Goal: Transaction & Acquisition: Purchase product/service

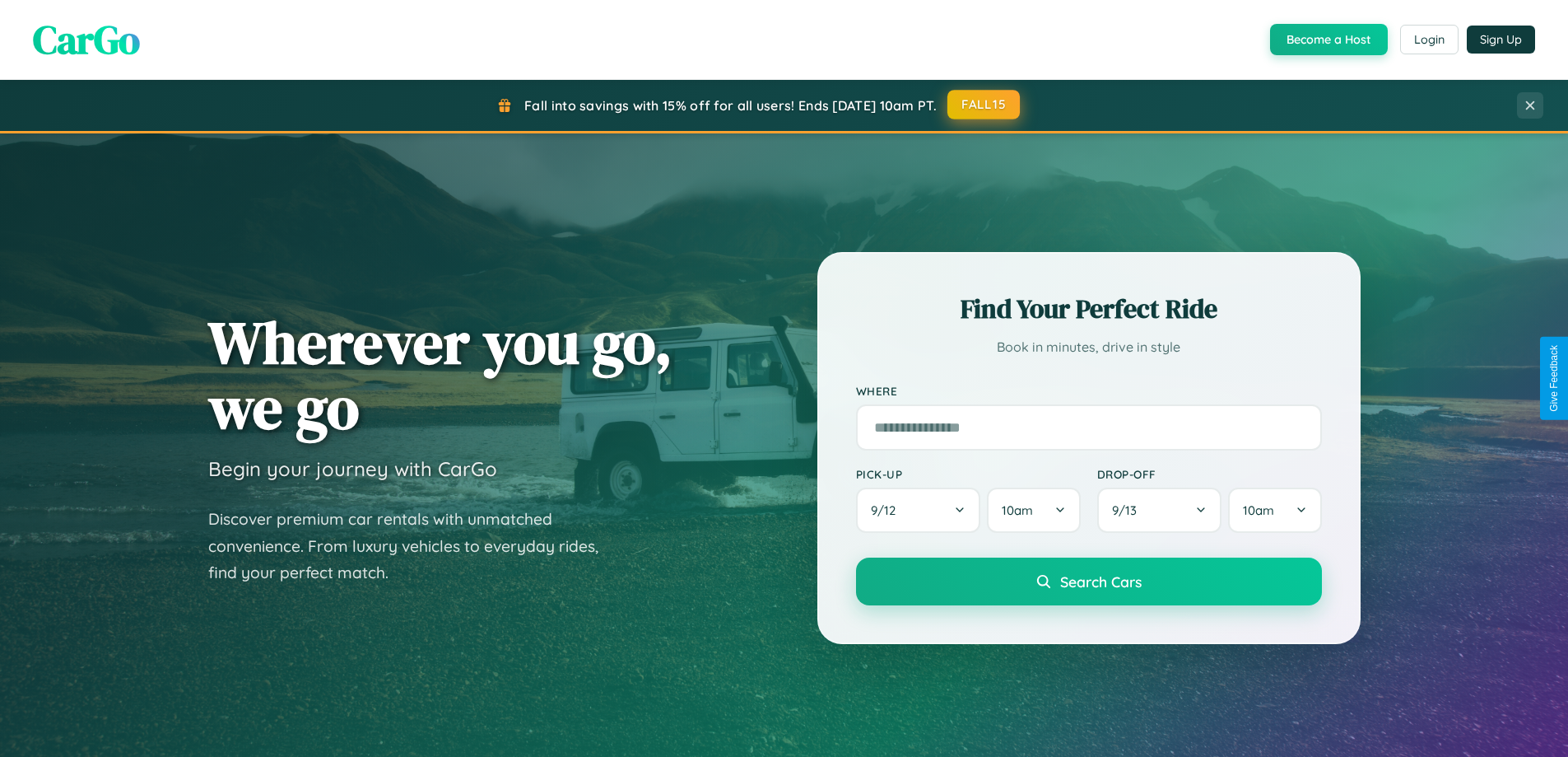
click at [985, 105] on button "FALL15" at bounding box center [984, 105] width 73 height 30
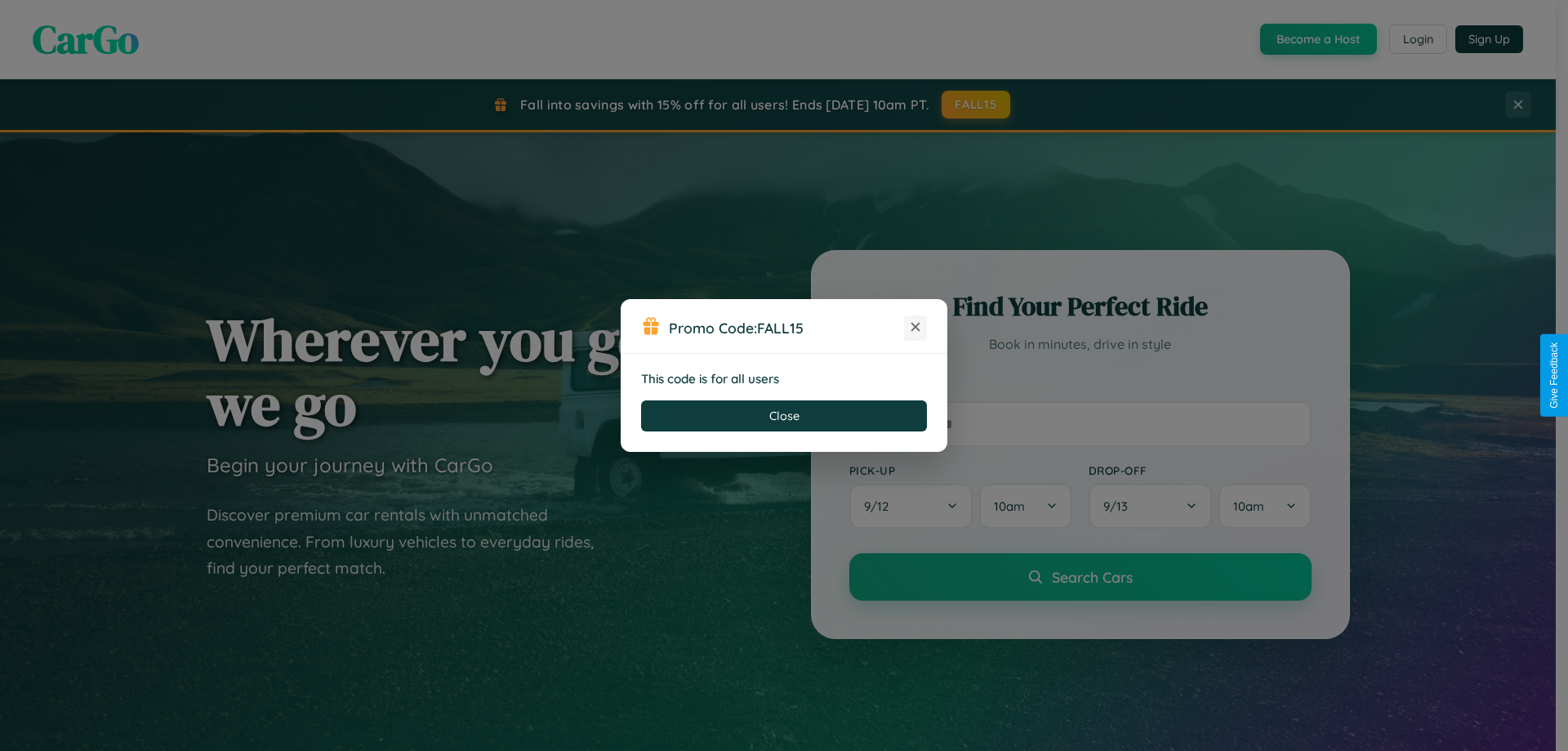
click at [915, 328] on icon at bounding box center [915, 326] width 16 height 16
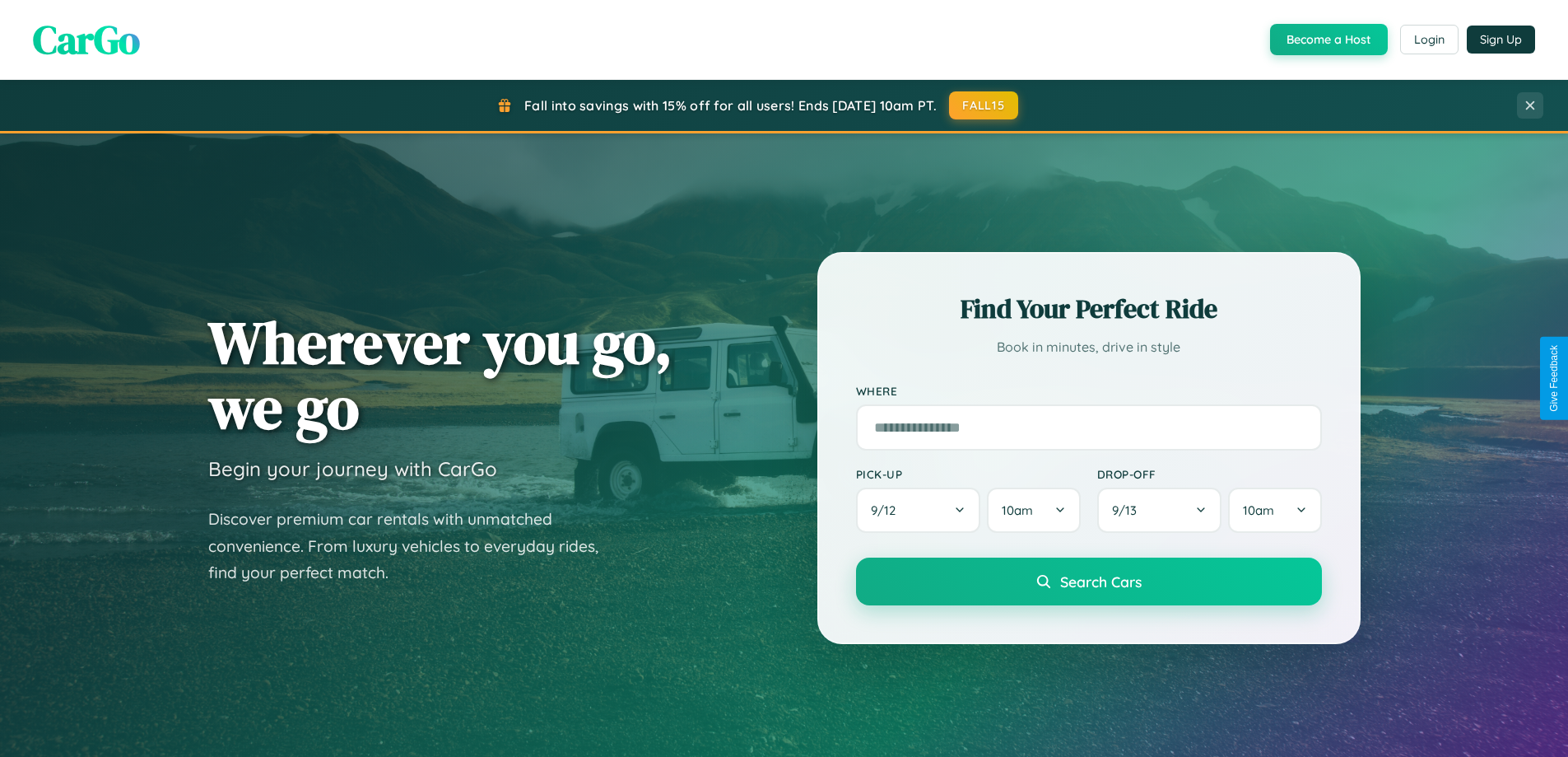
scroll to position [1133, 0]
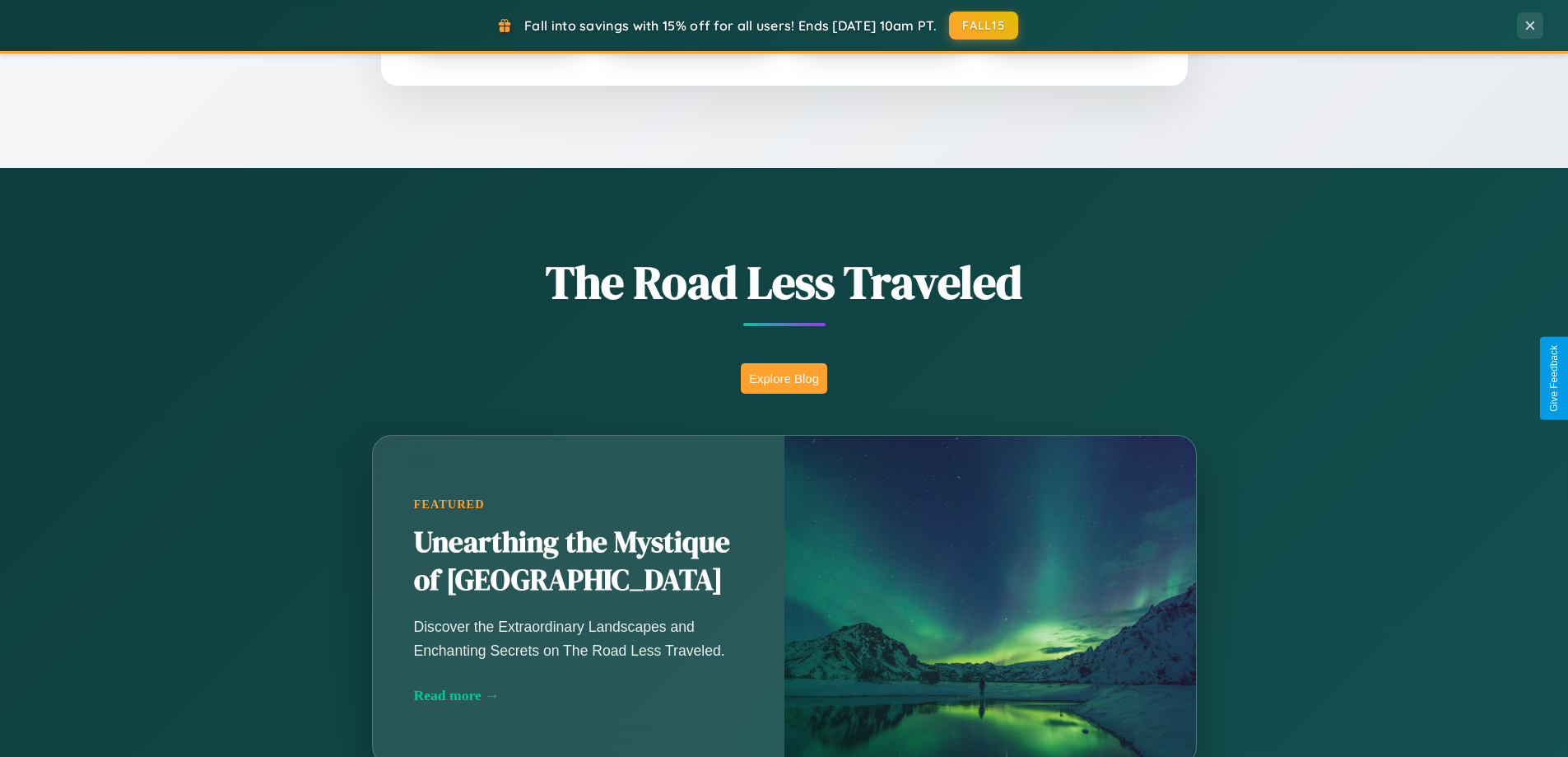
click at [784, 378] on button "Explore Blog" at bounding box center [784, 378] width 86 height 30
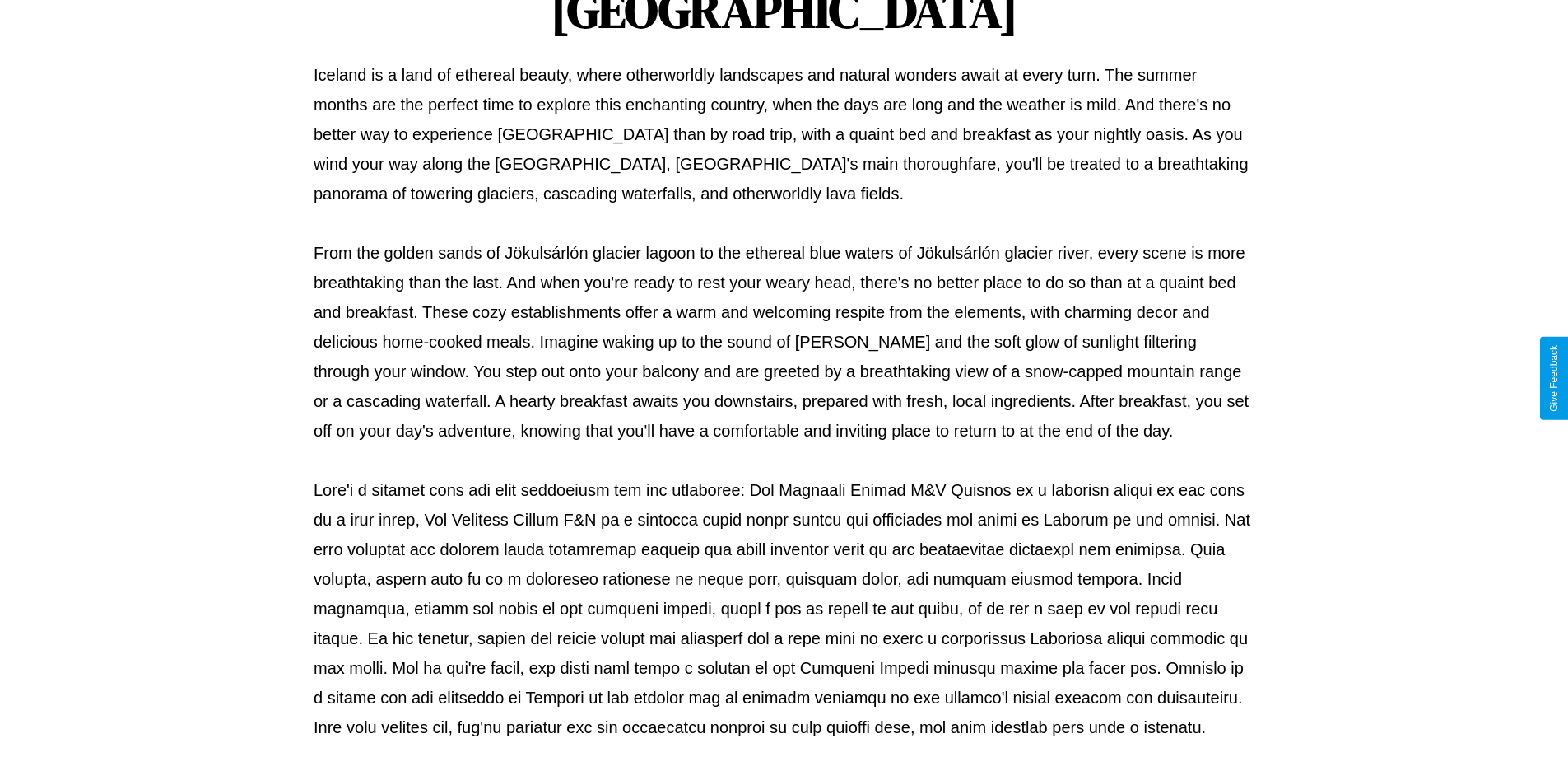
scroll to position [533, 0]
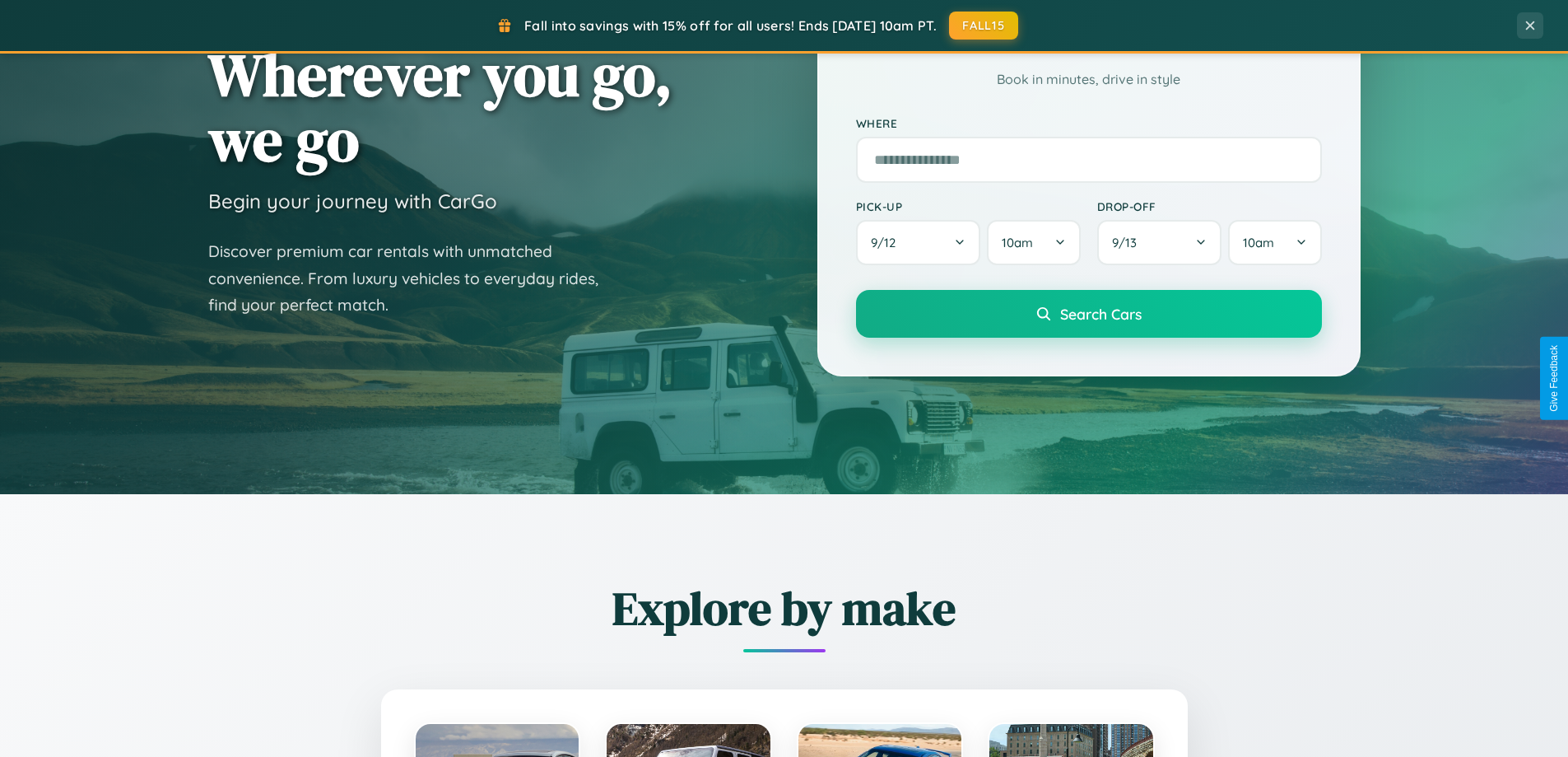
scroll to position [48, 0]
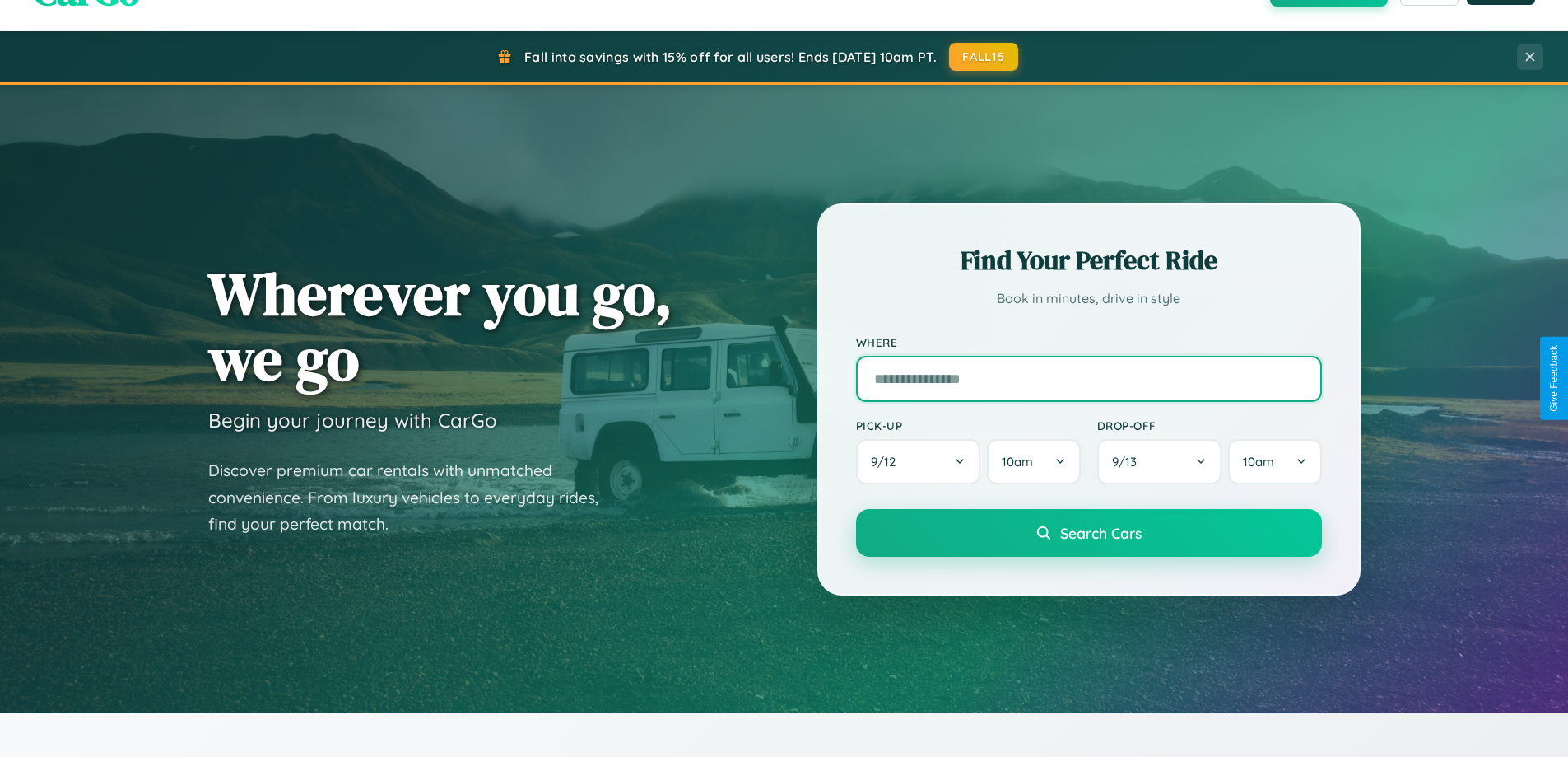
click at [1088, 378] on input "text" at bounding box center [1088, 379] width 466 height 47
type input "*****"
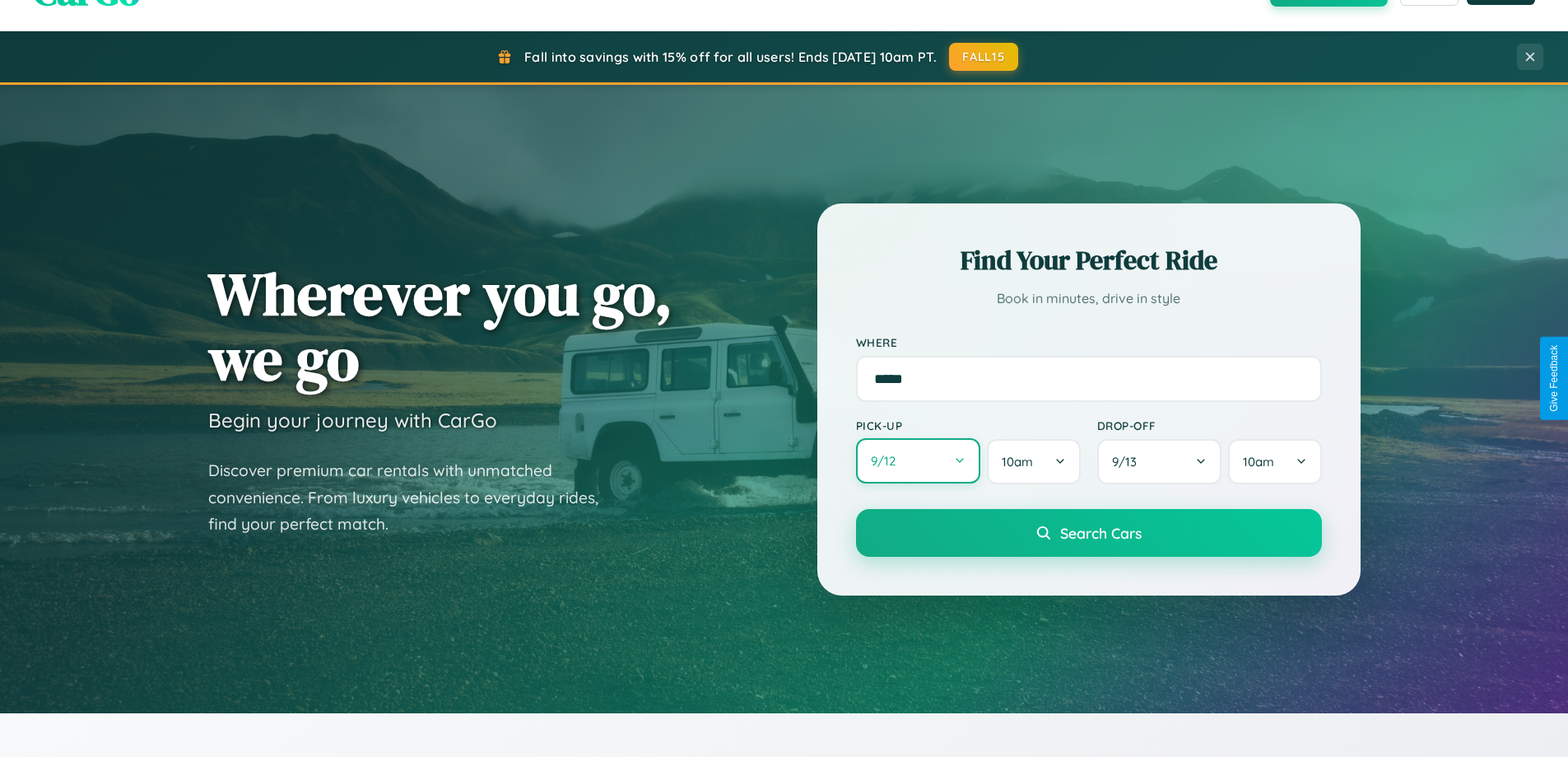
click at [918, 462] on button "9 / 12" at bounding box center [918, 460] width 125 height 46
select select "*"
select select "****"
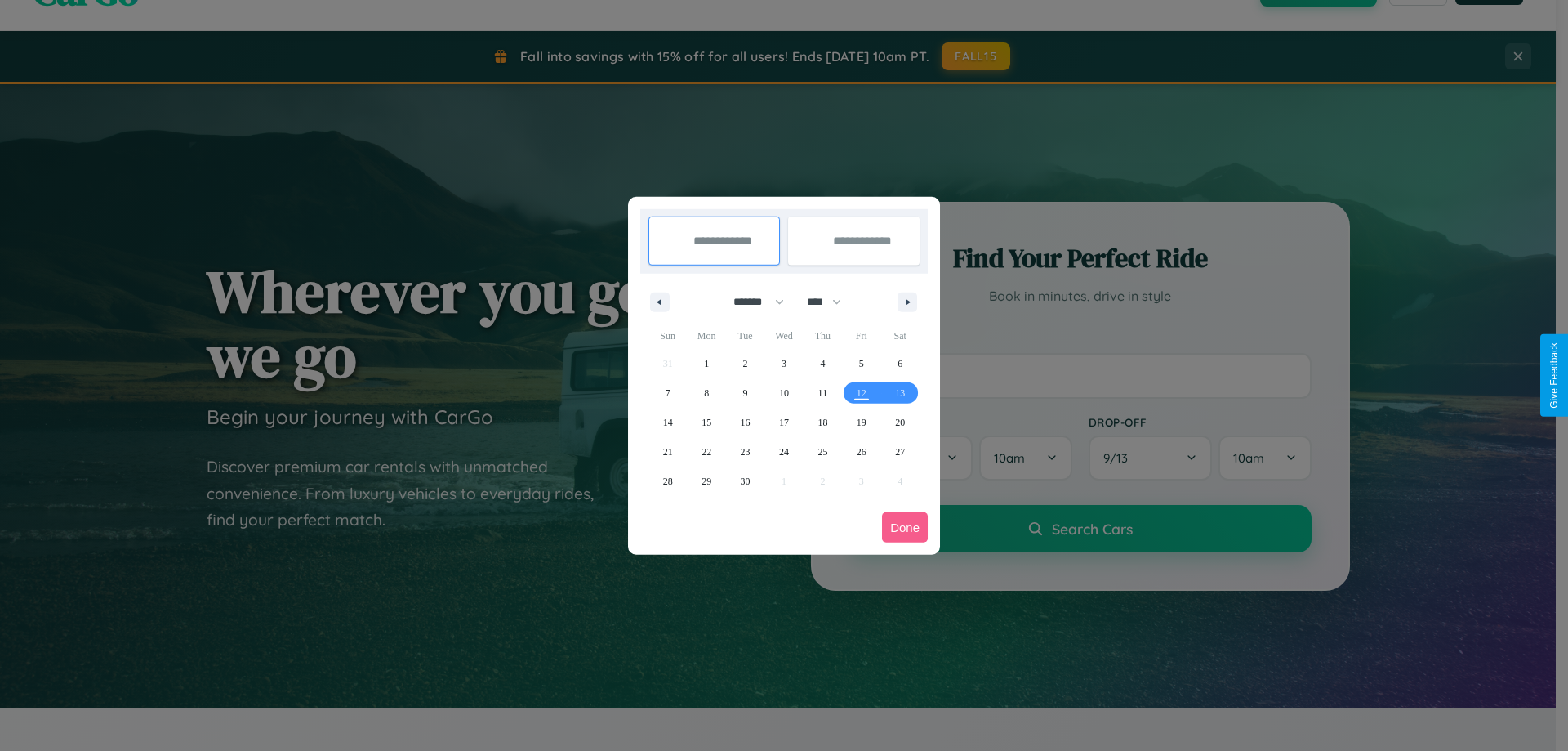
drag, startPoint x: 752, startPoint y: 301, endPoint x: 784, endPoint y: 328, distance: 41.9
click at [752, 301] on select "******* ******** ***** ***** *** **** **** ****** ********* ******* ******** **…" at bounding box center [756, 302] width 69 height 27
select select "*"
click at [784, 363] on span "1" at bounding box center [784, 363] width 5 height 30
type input "**********"
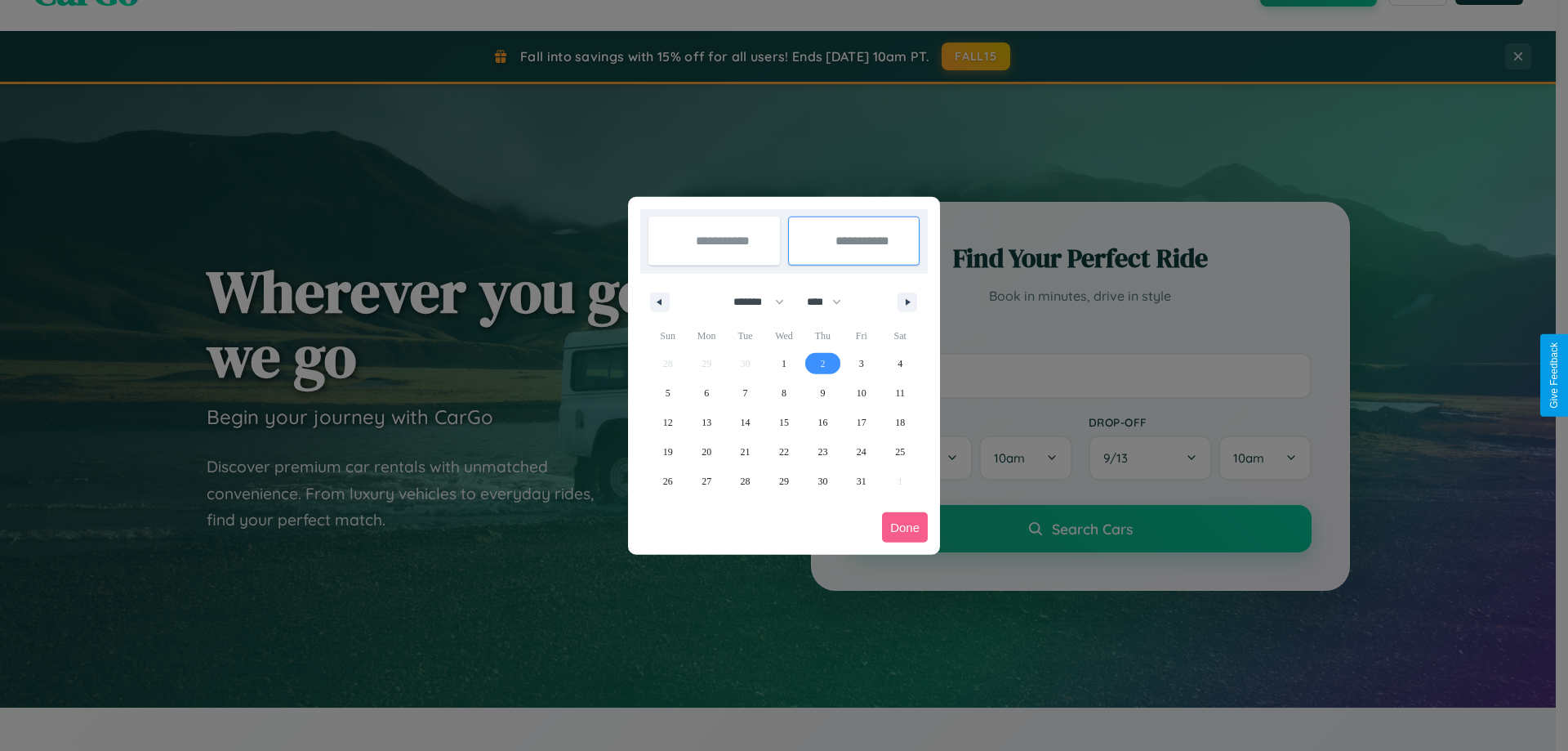
click at [822, 363] on span "2" at bounding box center [822, 363] width 5 height 30
type input "**********"
click at [905, 527] on button "Done" at bounding box center [905, 527] width 46 height 30
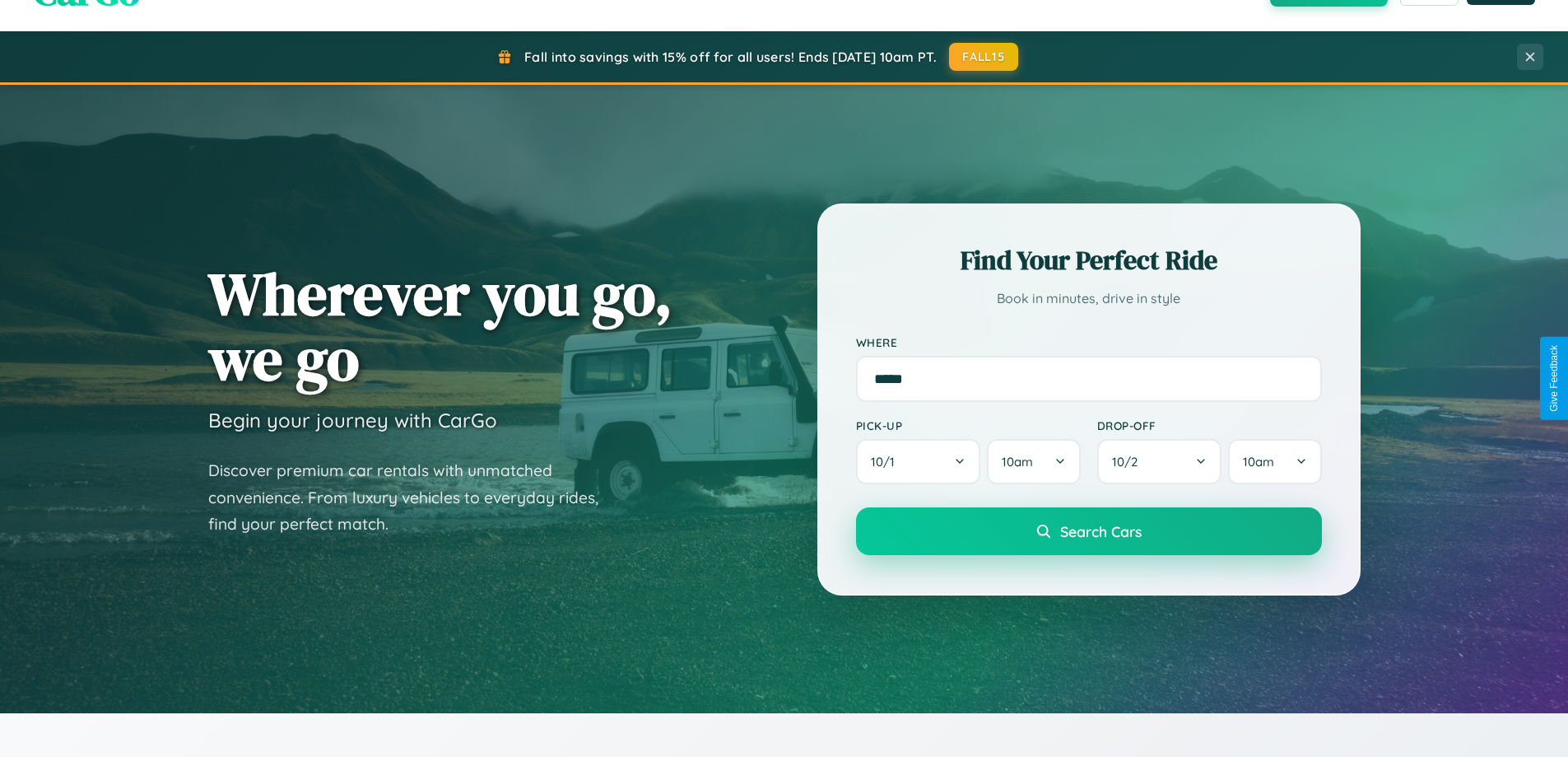
click at [1088, 531] on span "Search Cars" at bounding box center [1101, 531] width 81 height 18
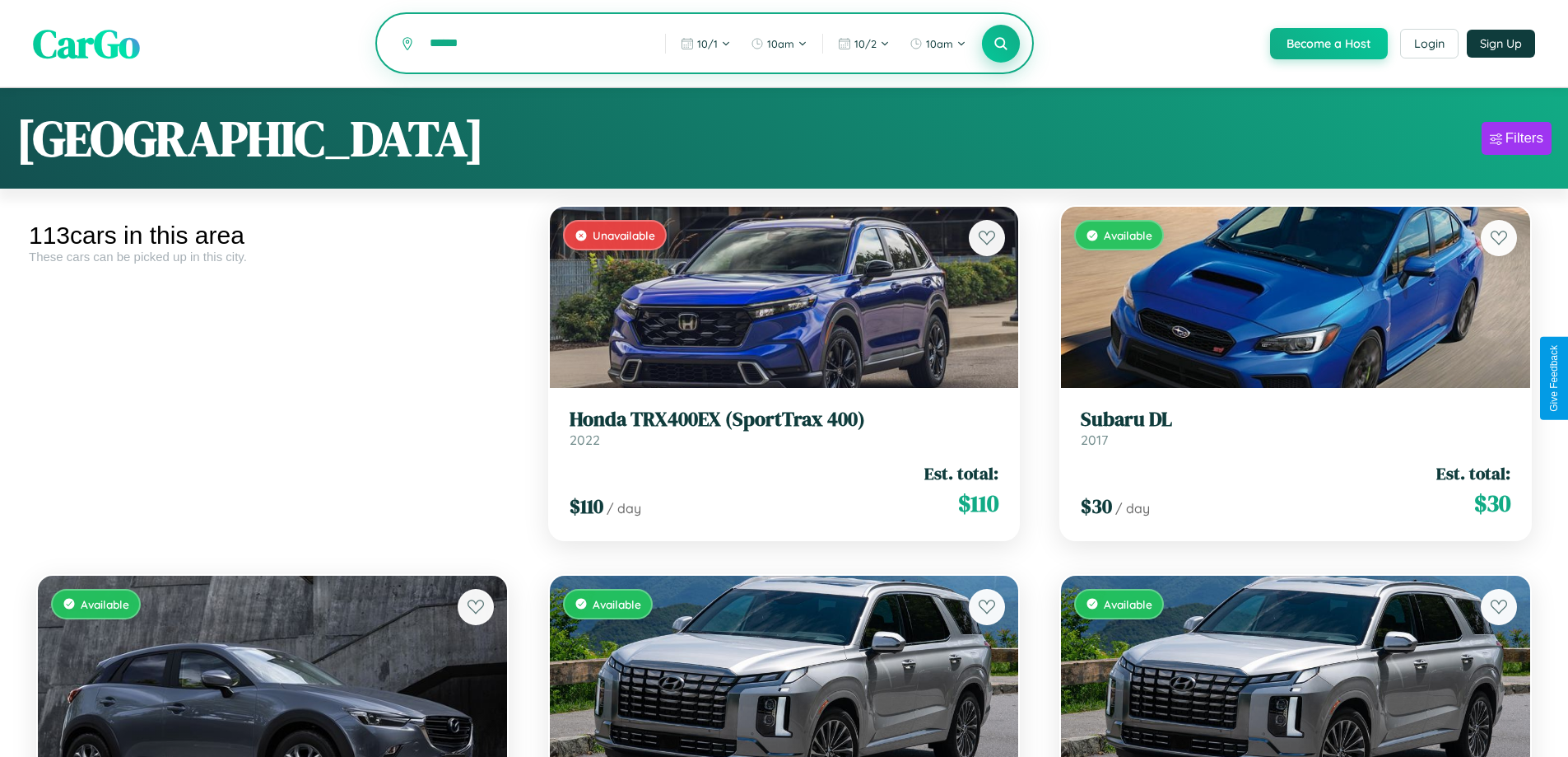
type input "******"
click at [1000, 45] on icon at bounding box center [1001, 44] width 16 height 16
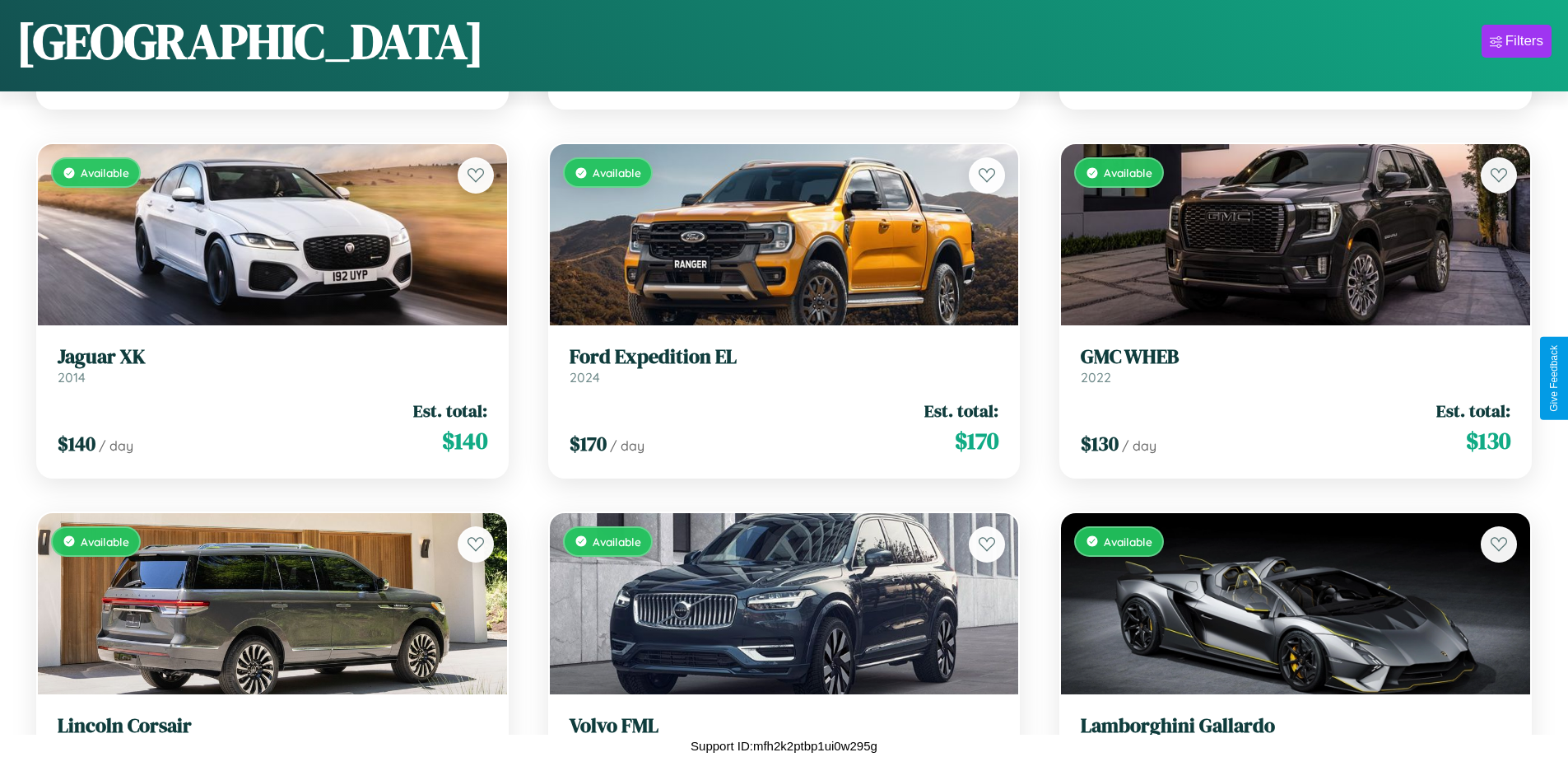
scroll to position [10555, 0]
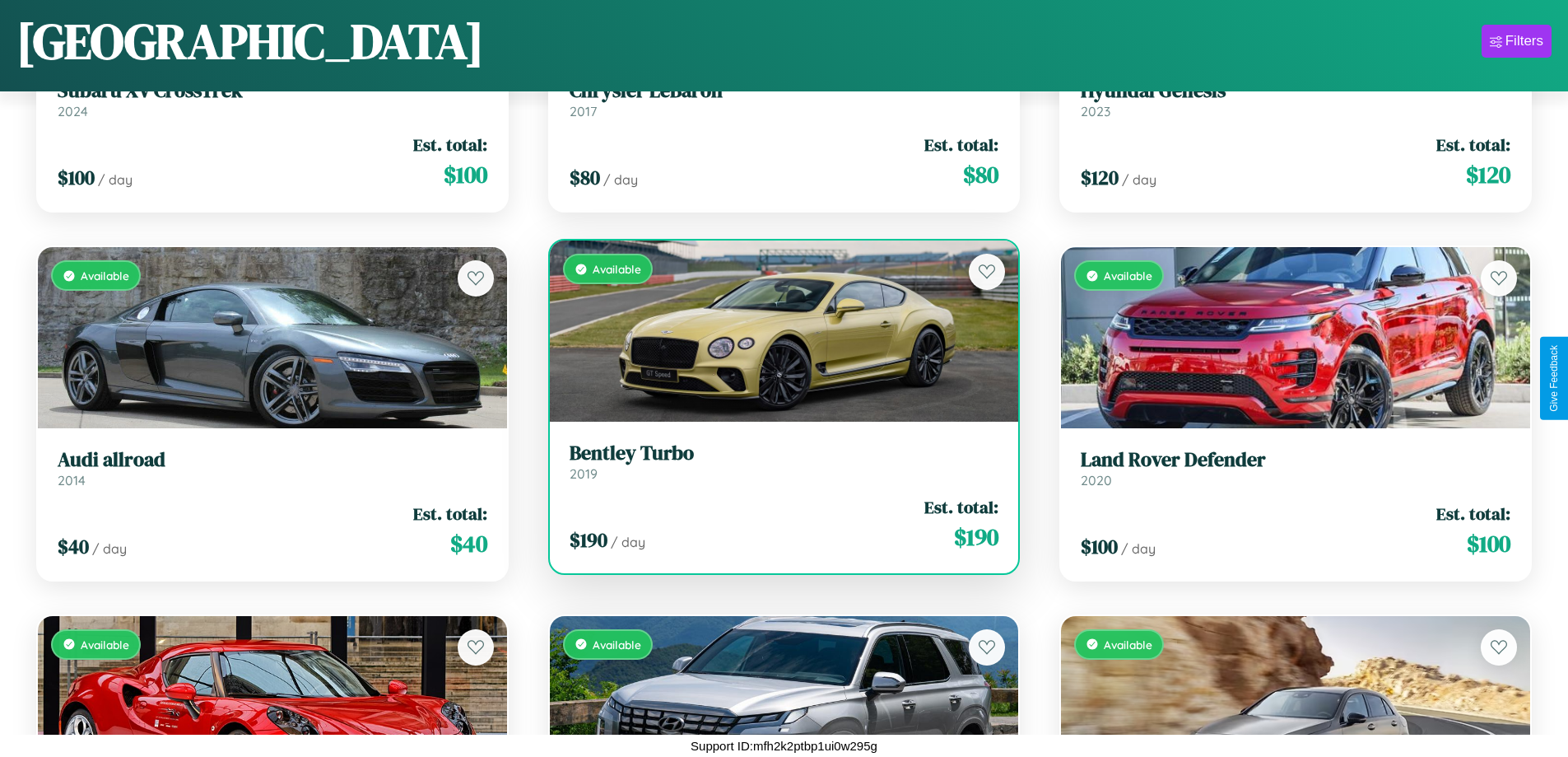
click at [777, 530] on div "$ 190 / day Est. total: $ 190" at bounding box center [784, 524] width 429 height 58
click at [777, 523] on div "$ 190 / day Est. total: $ 190" at bounding box center [784, 524] width 429 height 58
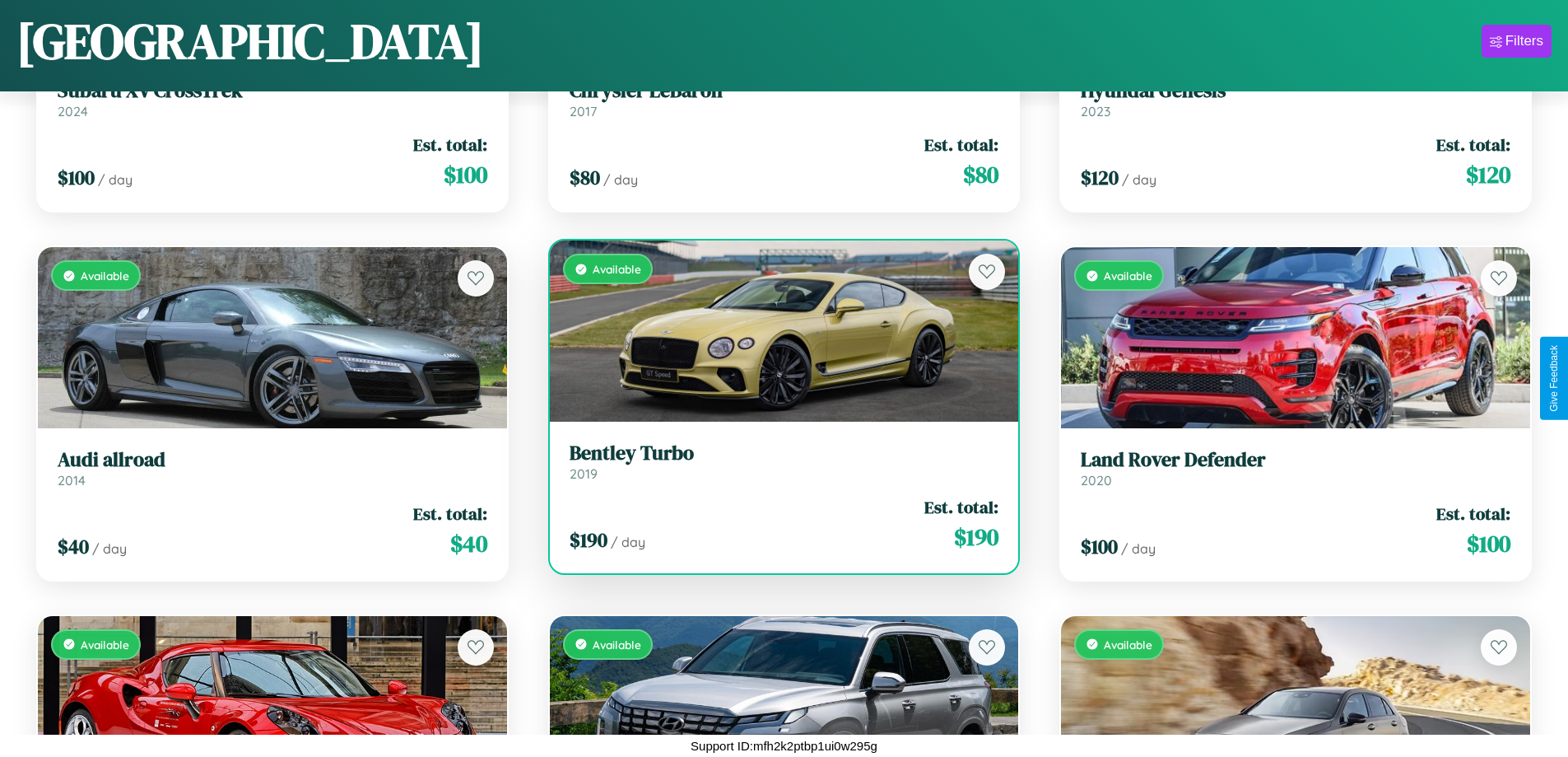
click at [777, 523] on div "$ 190 / day Est. total: $ 190" at bounding box center [784, 524] width 429 height 58
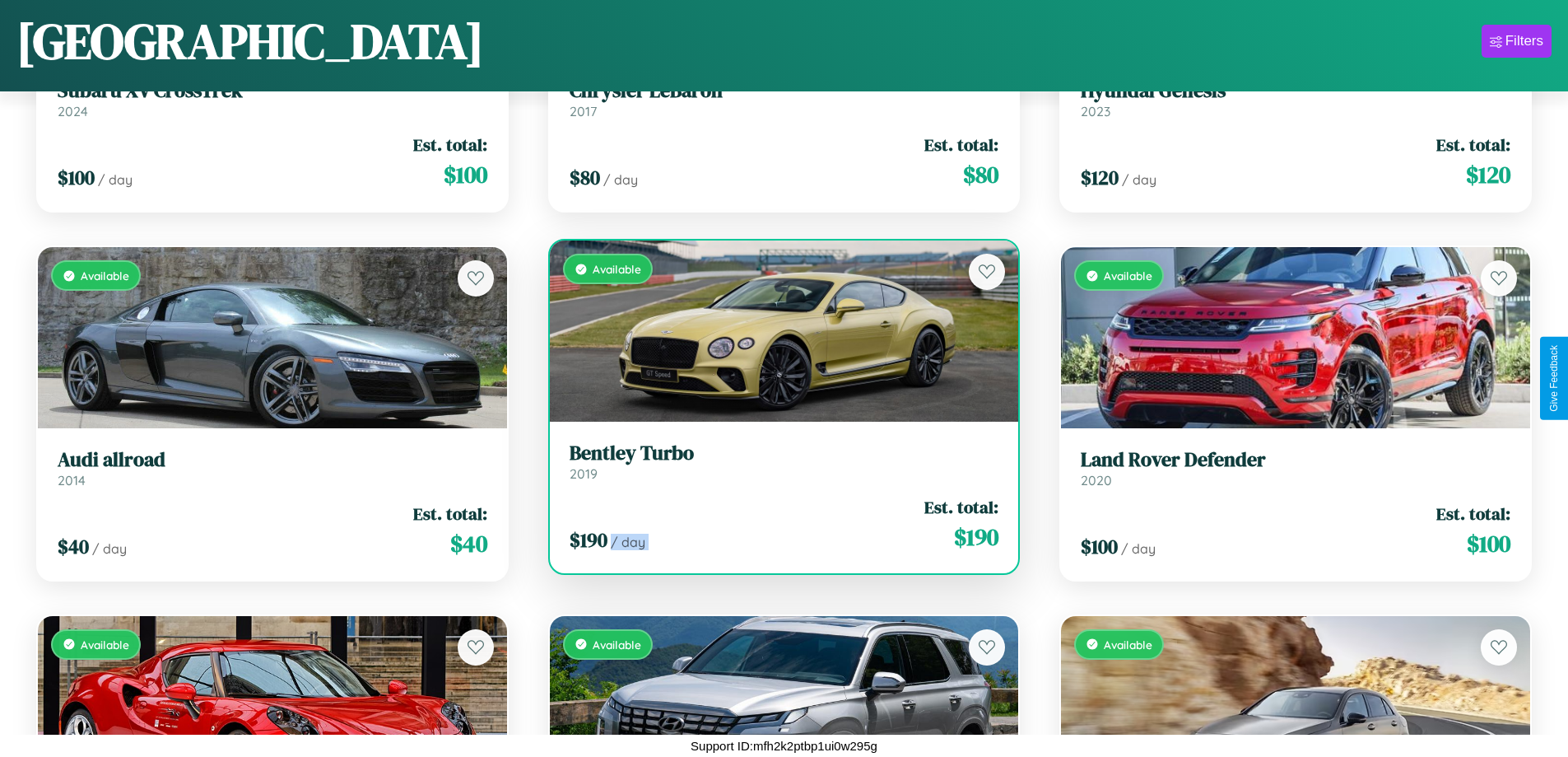
click at [777, 523] on div "$ 190 / day Est. total: $ 190" at bounding box center [784, 524] width 429 height 58
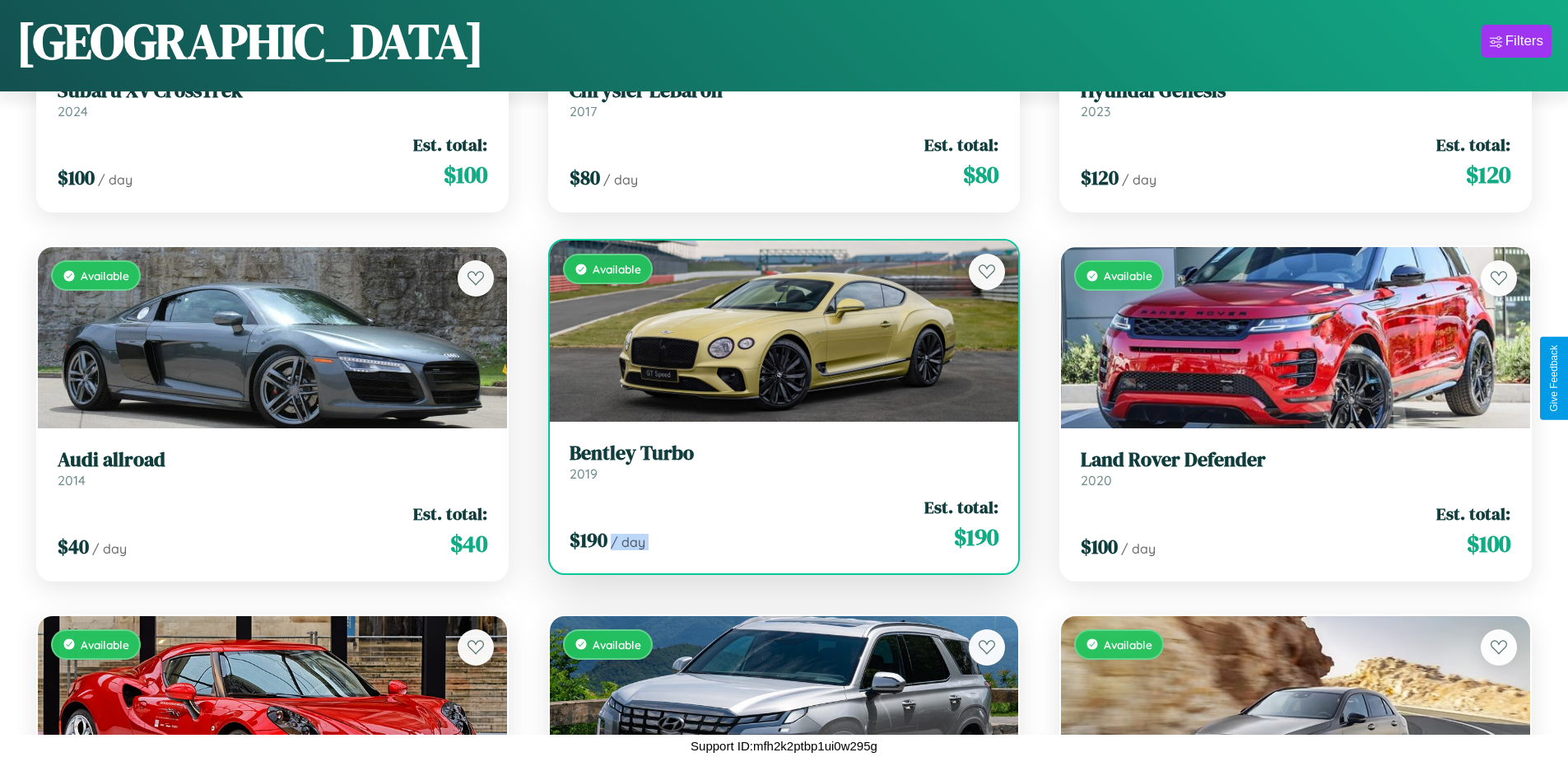
click at [777, 523] on div "$ 190 / day Est. total: $ 190" at bounding box center [784, 524] width 429 height 58
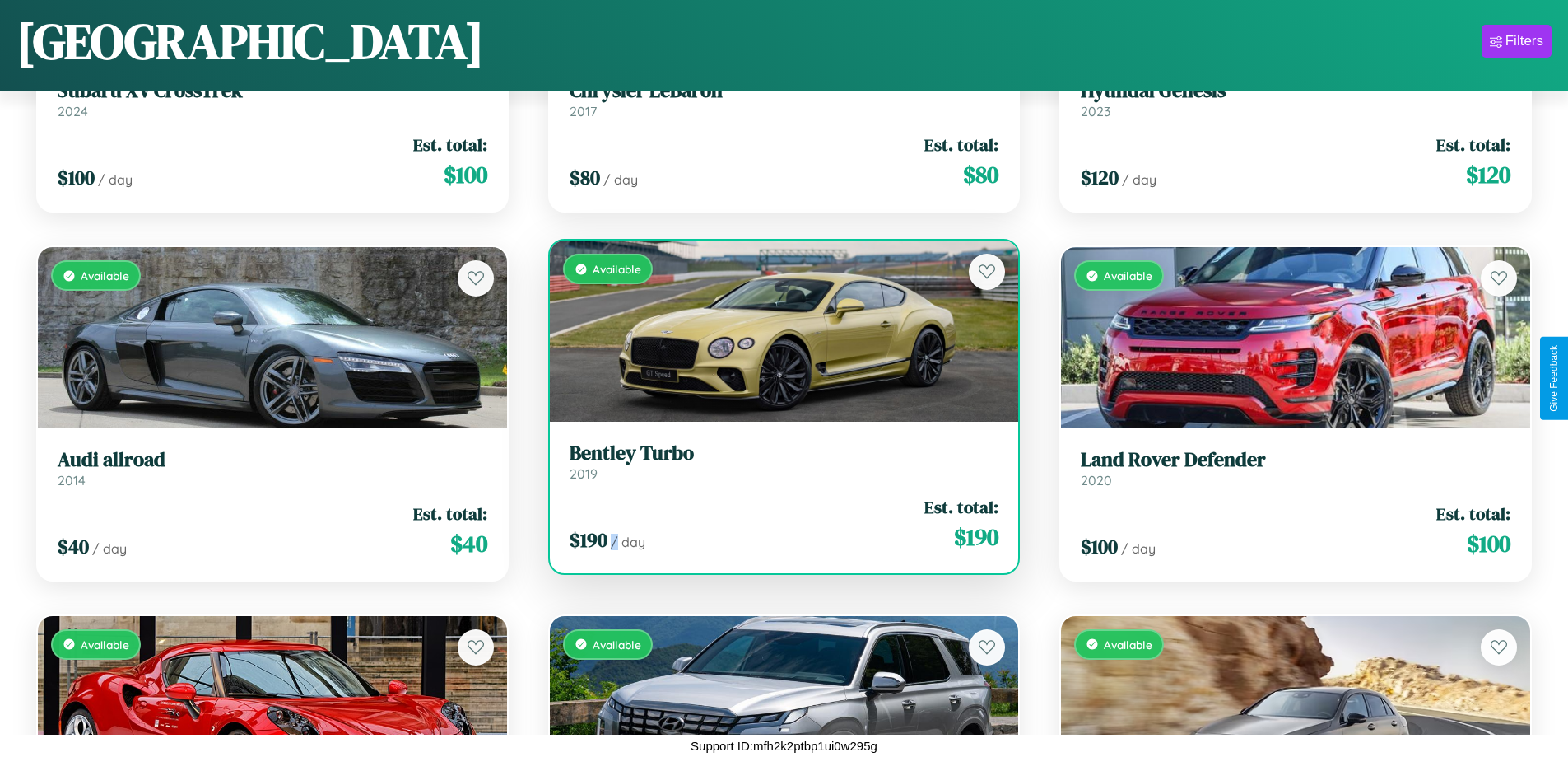
click at [777, 523] on div "$ 190 / day Est. total: $ 190" at bounding box center [784, 524] width 429 height 58
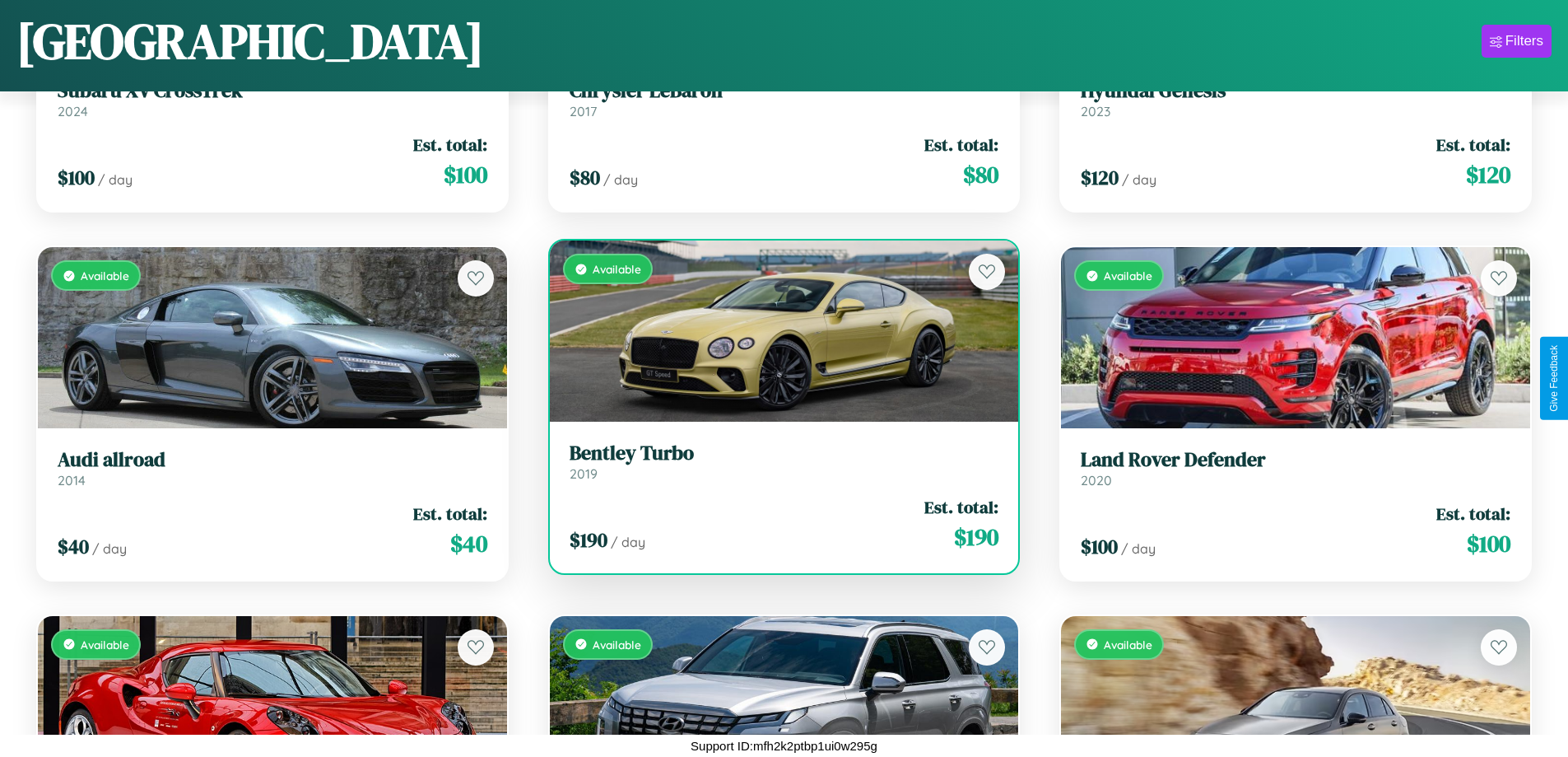
click at [777, 461] on h3 "Bentley Turbo" at bounding box center [784, 453] width 429 height 24
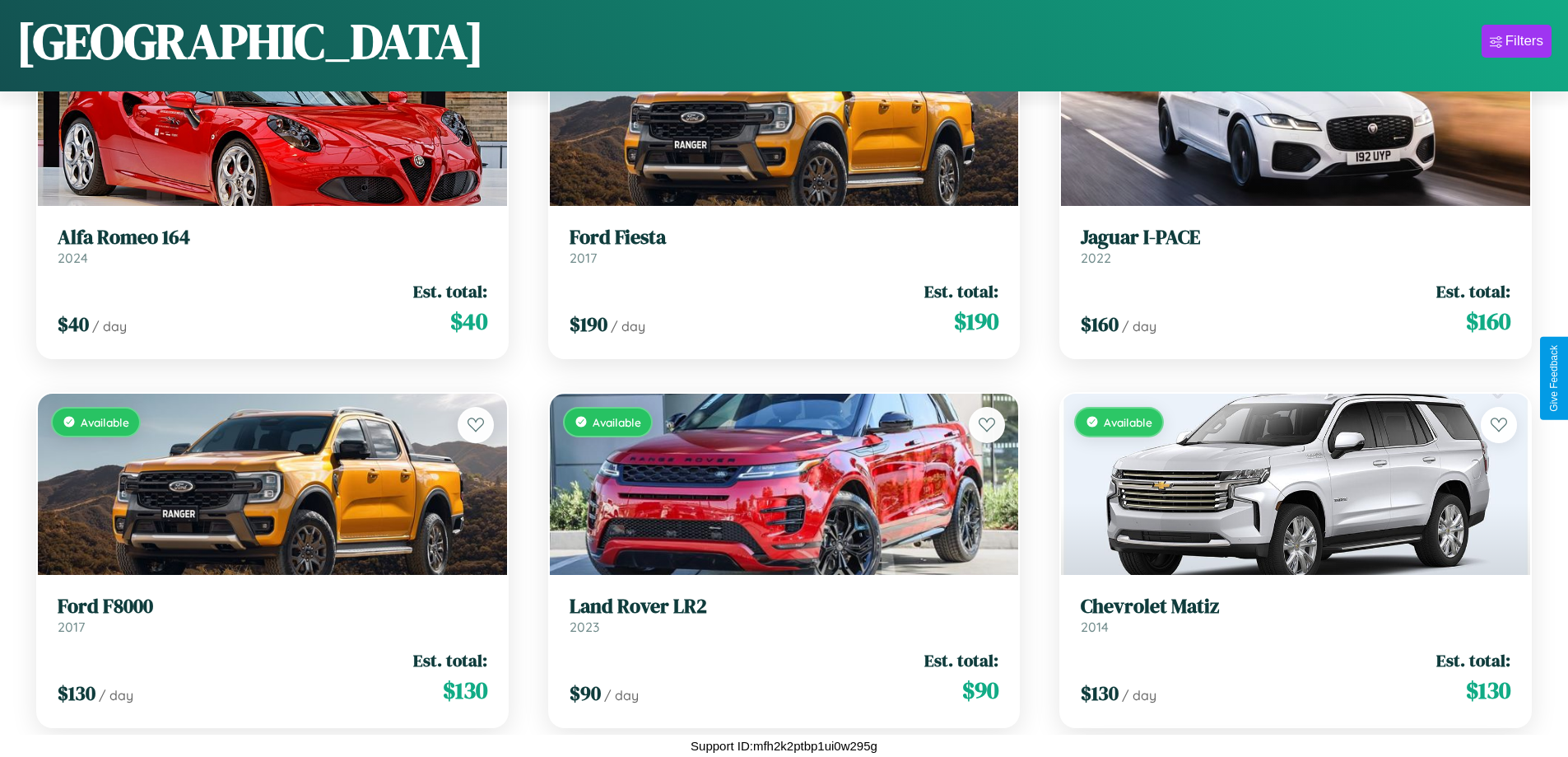
scroll to position [13137, 0]
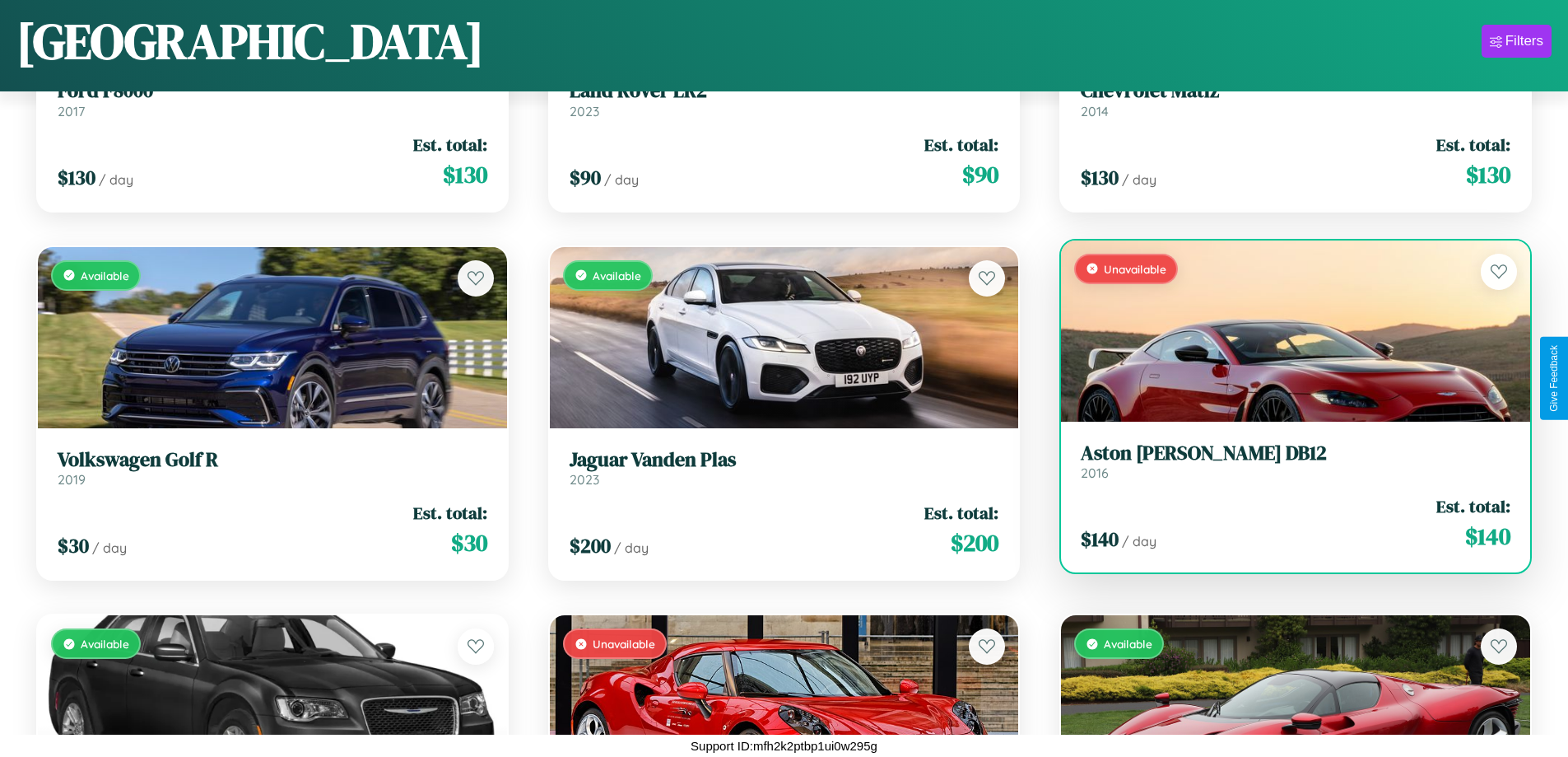
click at [1285, 529] on div "$ 140 / day Est. total: $ 140" at bounding box center [1295, 523] width 429 height 58
click at [1285, 522] on div "$ 140 / day Est. total: $ 140" at bounding box center [1295, 523] width 429 height 58
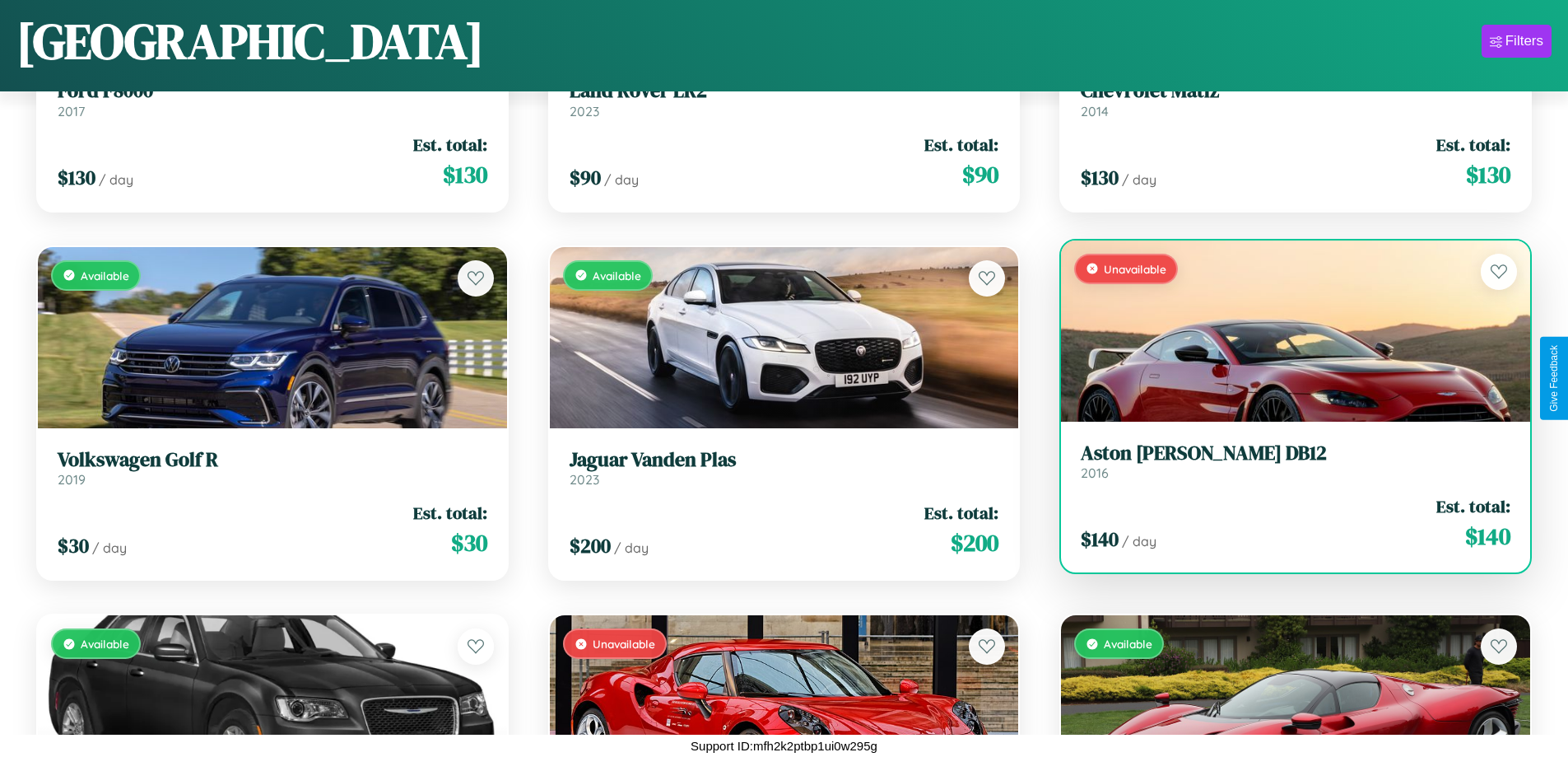
click at [1285, 522] on div "$ 140 / day Est. total: $ 140" at bounding box center [1295, 523] width 429 height 58
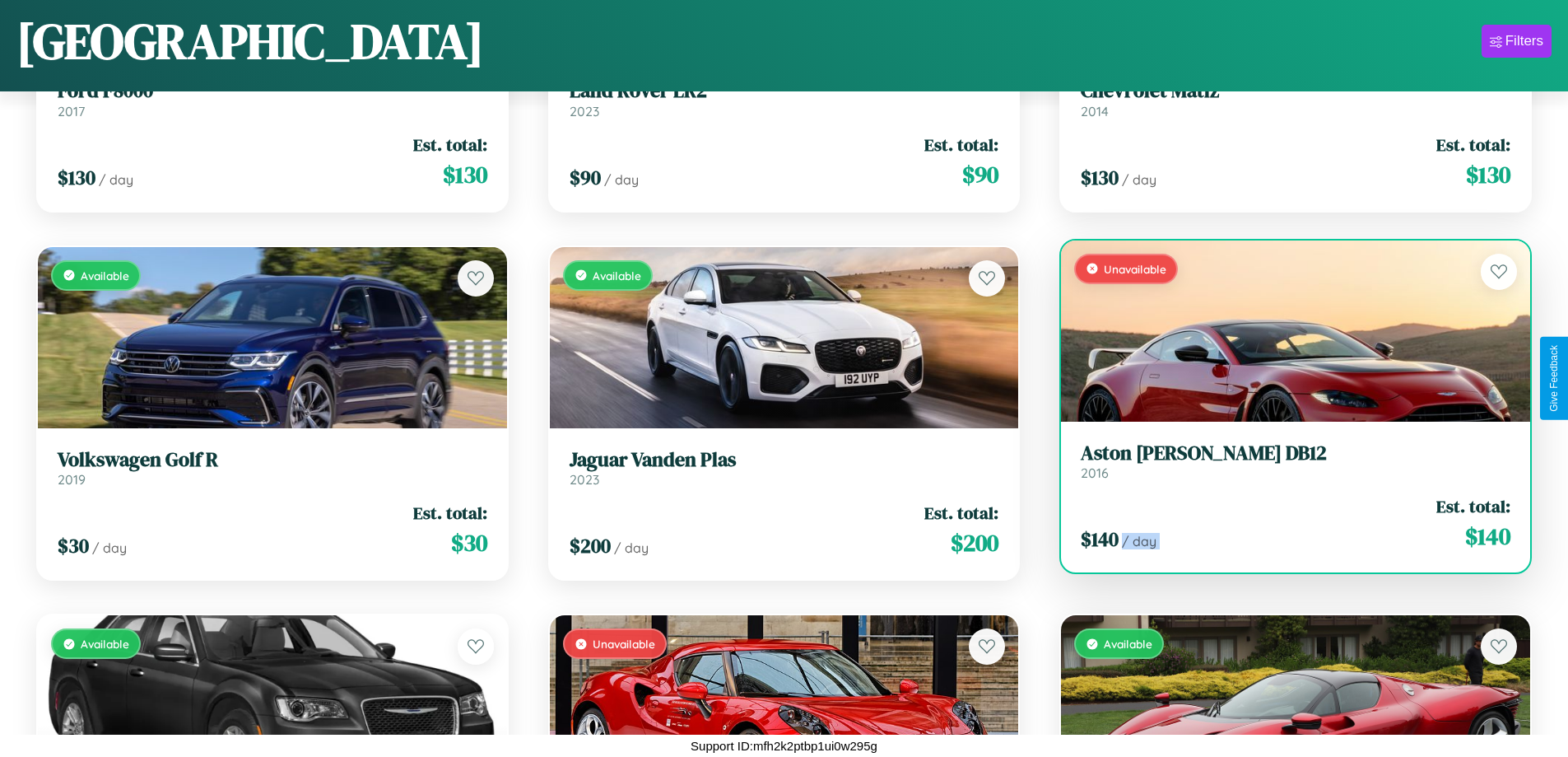
click at [1285, 522] on div "$ 140 / day Est. total: $ 140" at bounding box center [1295, 523] width 429 height 58
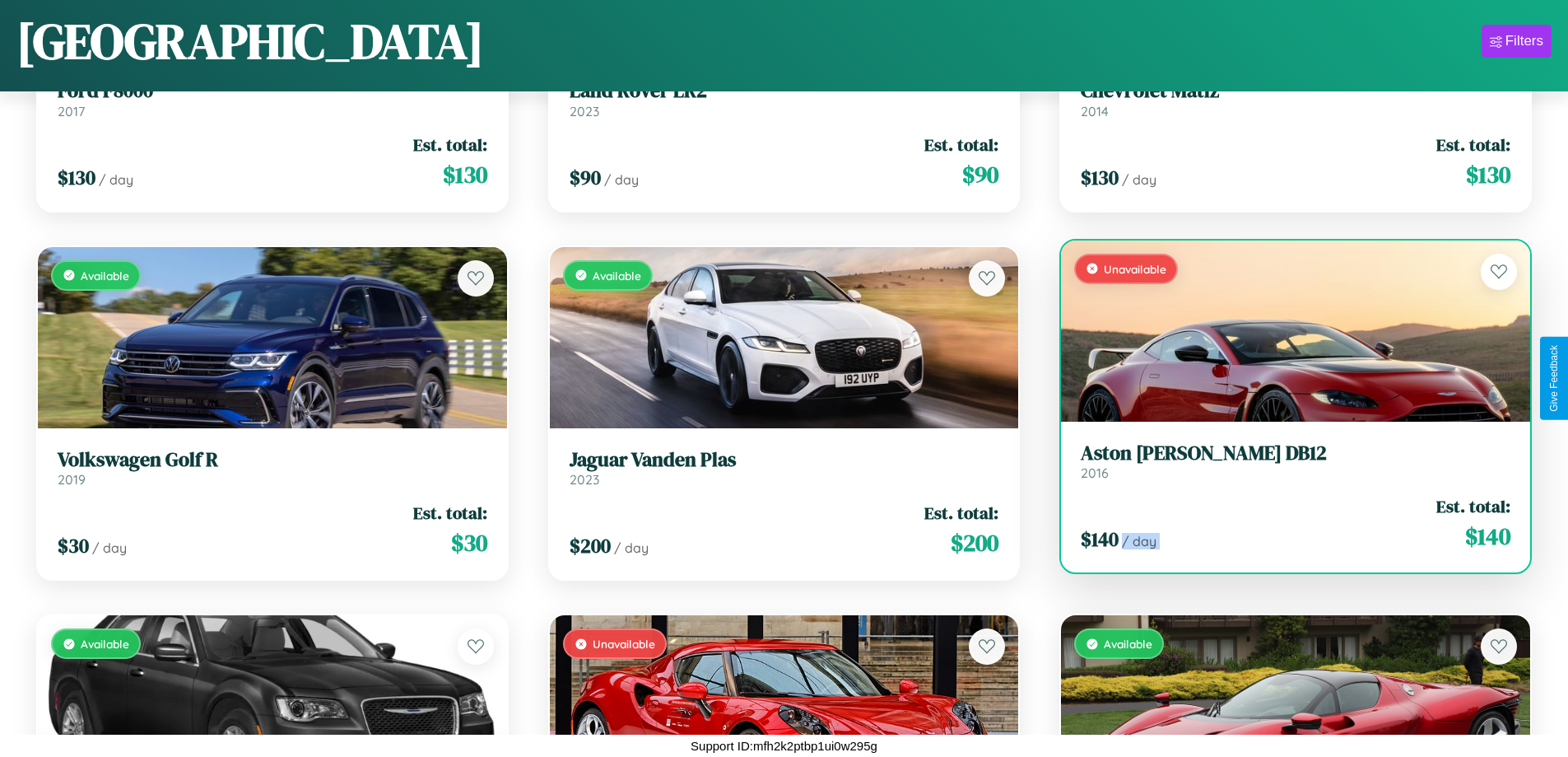
click at [1285, 522] on div "$ 140 / day Est. total: $ 140" at bounding box center [1295, 523] width 429 height 58
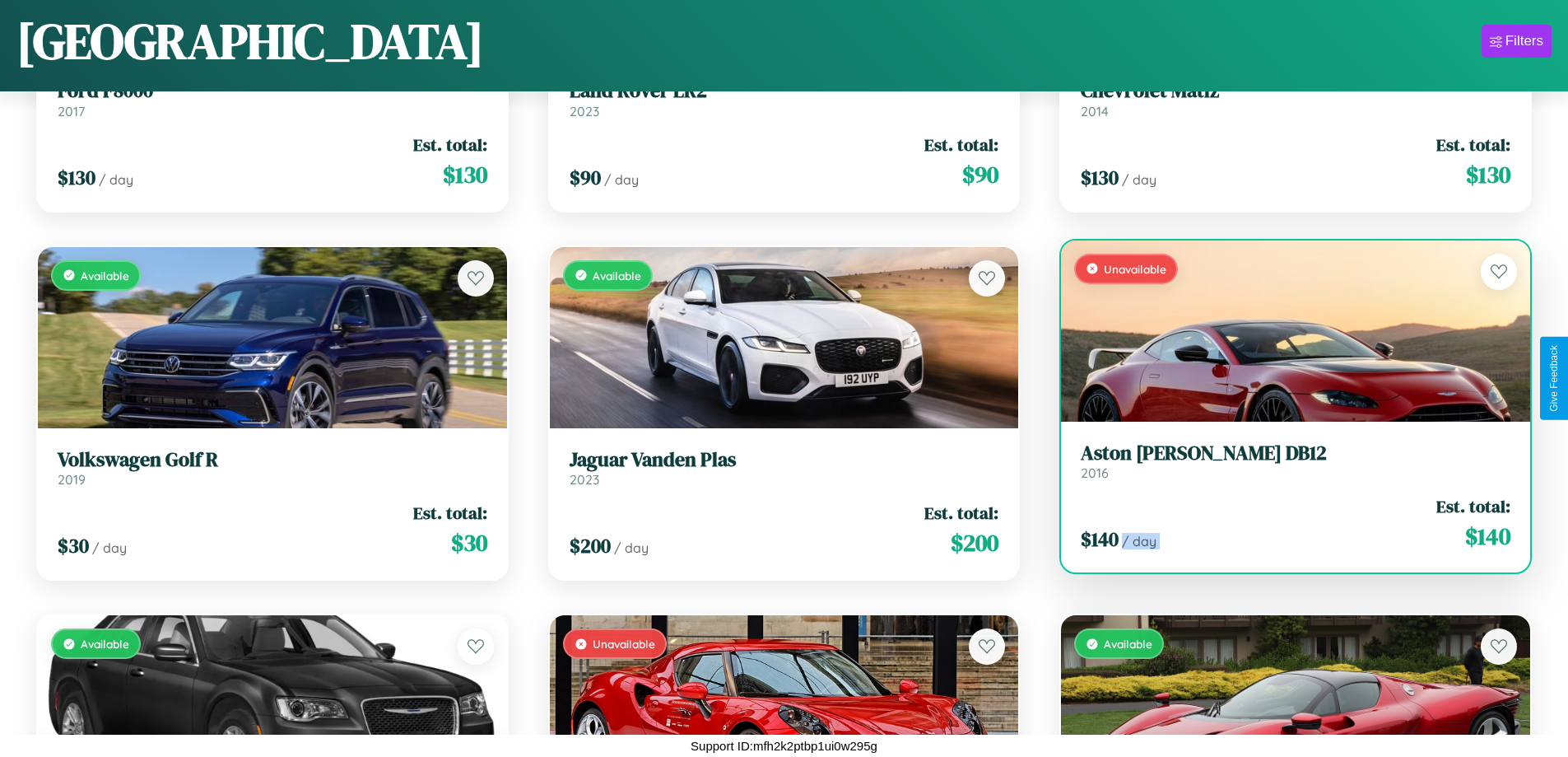
click at [1285, 522] on div "$ 140 / day Est. total: $ 140" at bounding box center [1295, 523] width 429 height 58
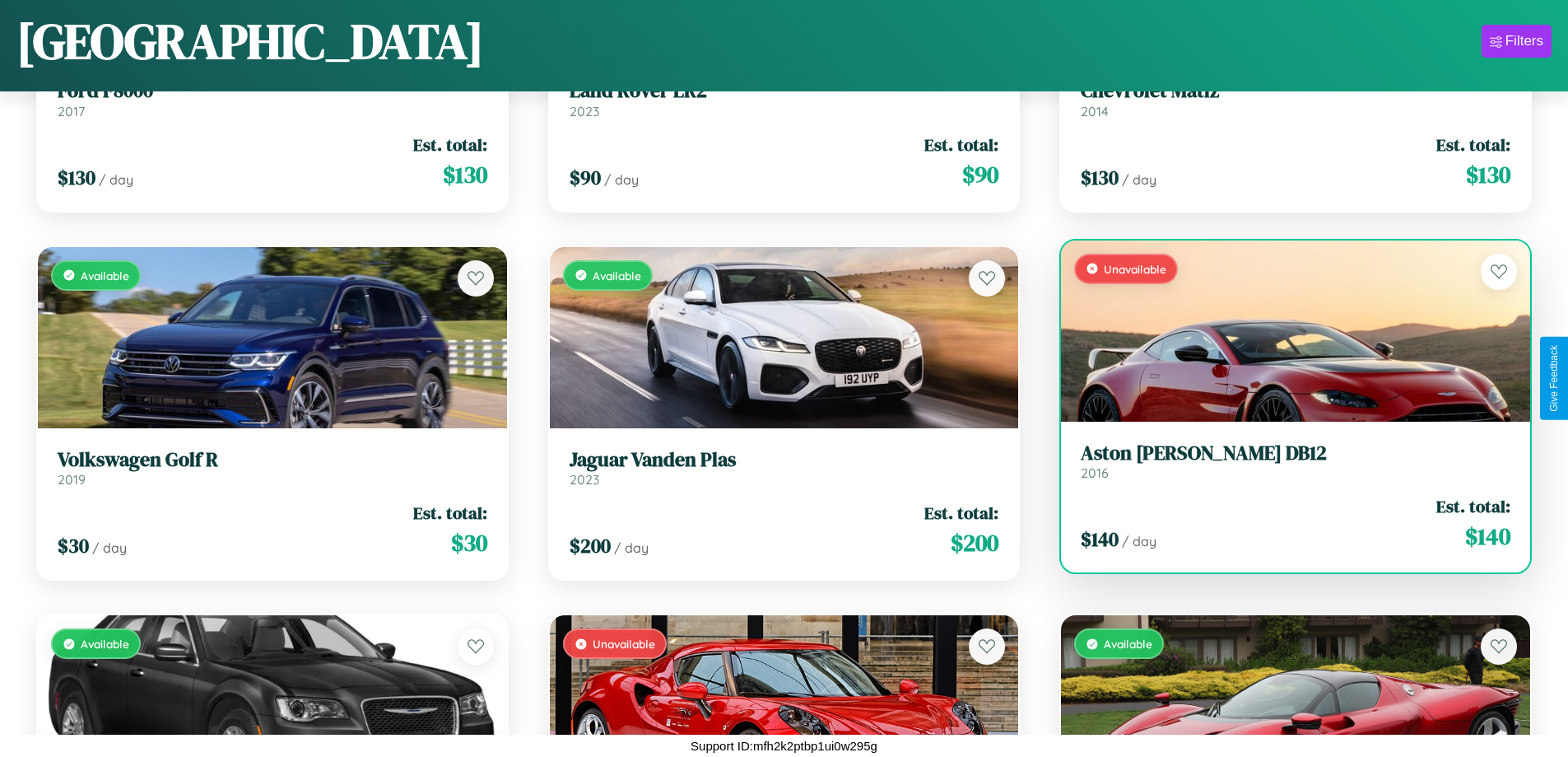
click at [1285, 461] on h3 "Aston Martin DB12" at bounding box center [1295, 453] width 429 height 24
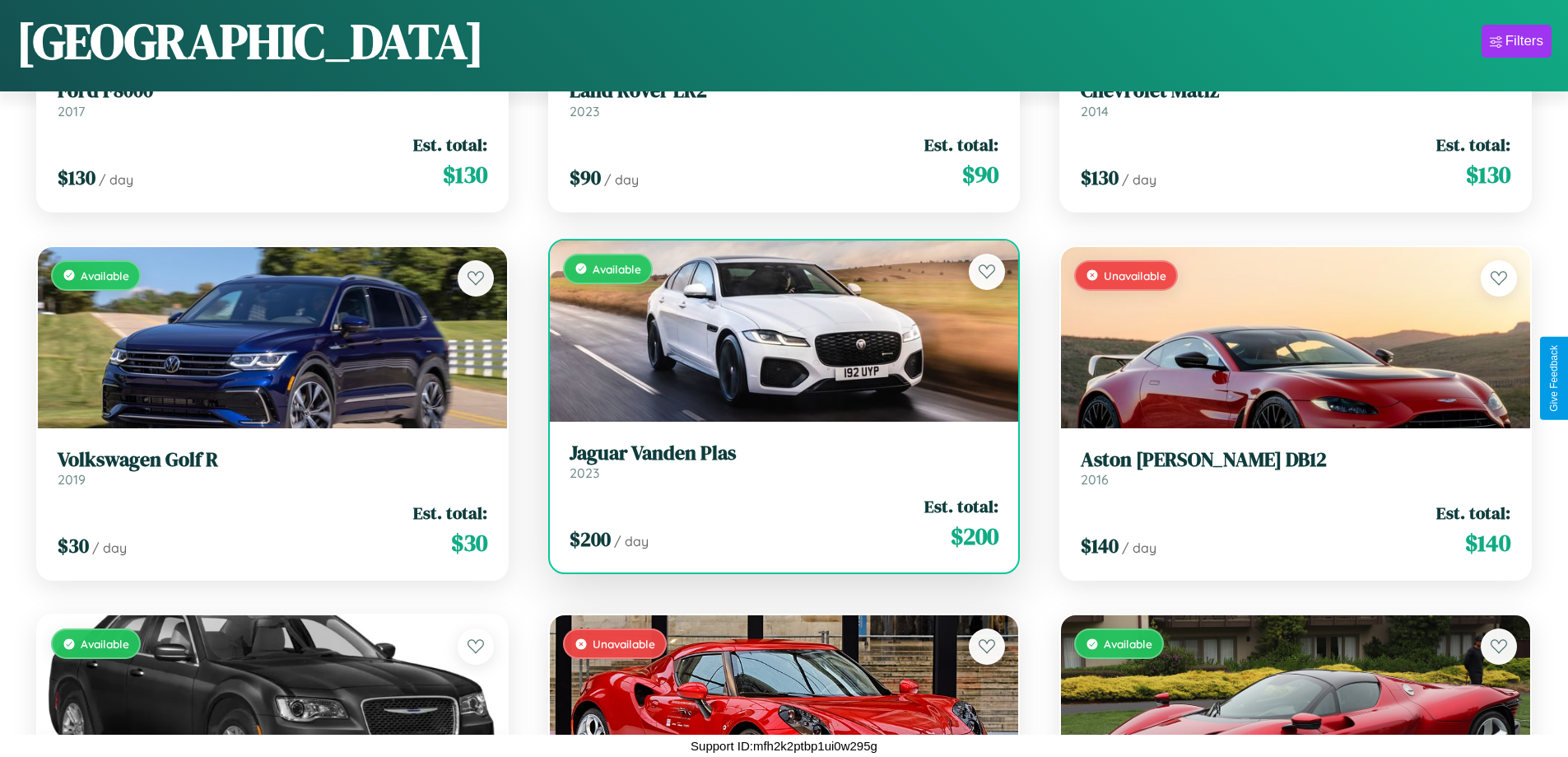
click at [777, 461] on h3 "Jaguar Vanden Plas" at bounding box center [784, 453] width 429 height 24
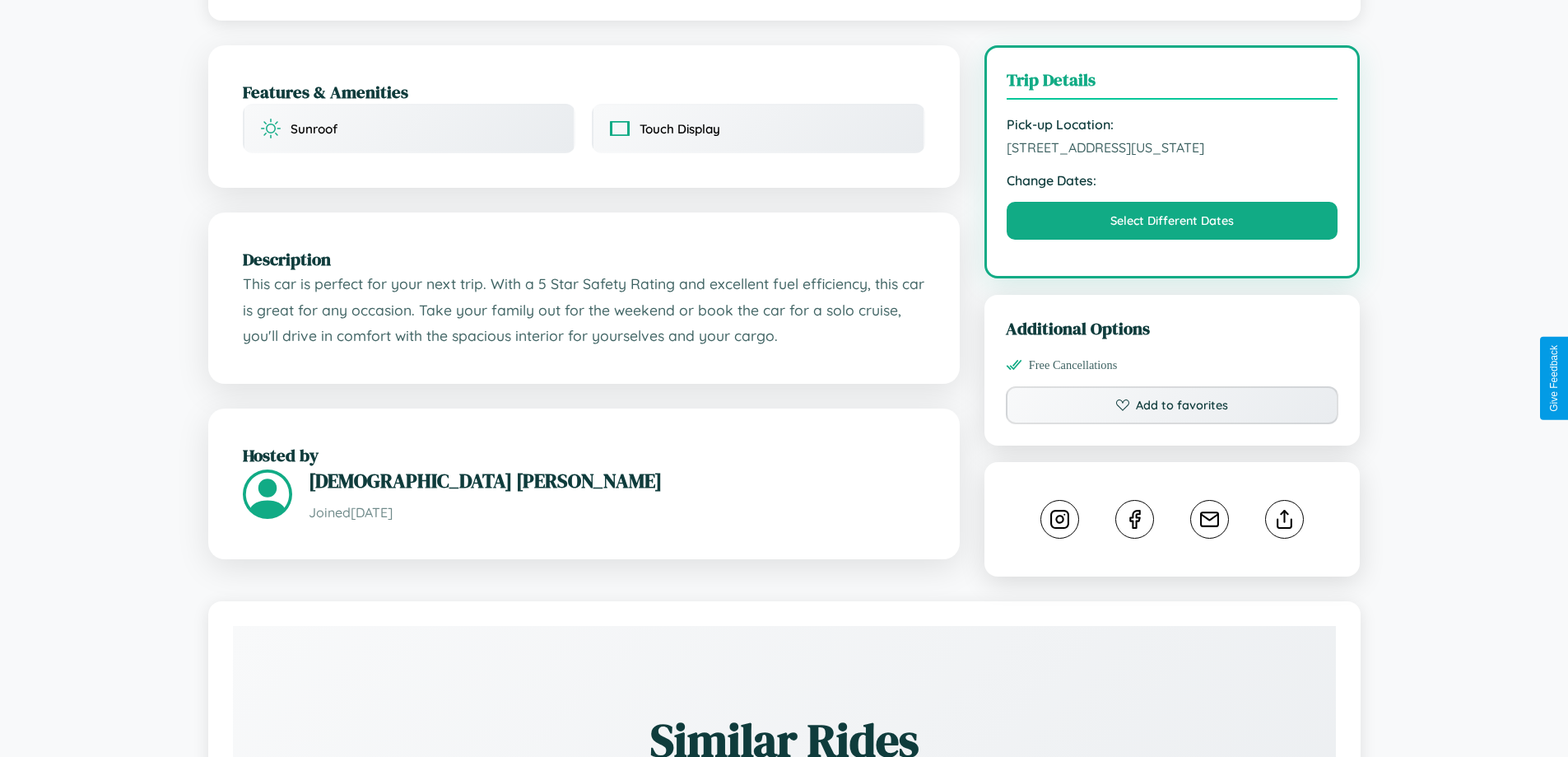
scroll to position [444, 0]
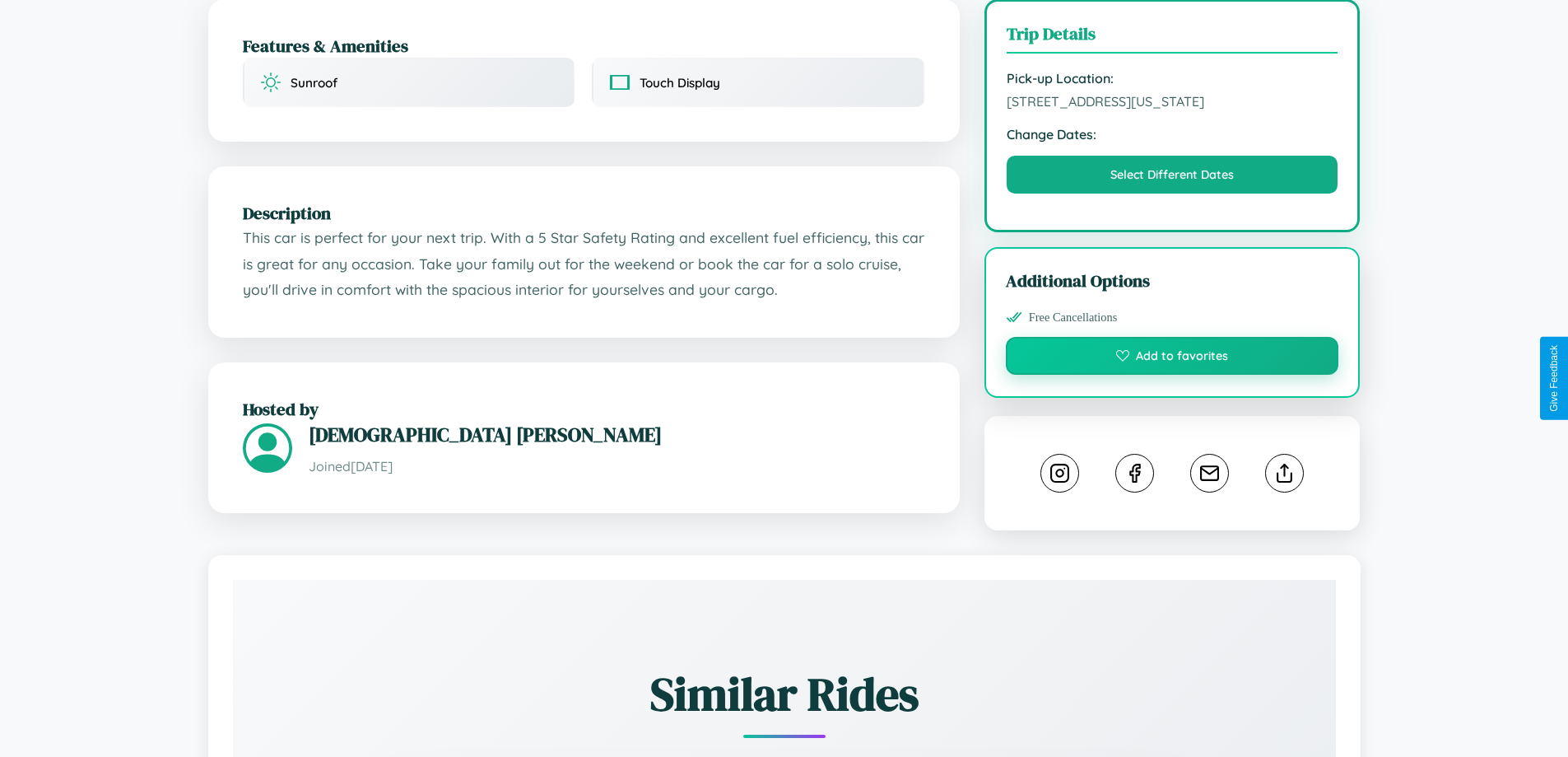
click at [1173, 375] on button "Add to favorites" at bounding box center [1173, 355] width 333 height 38
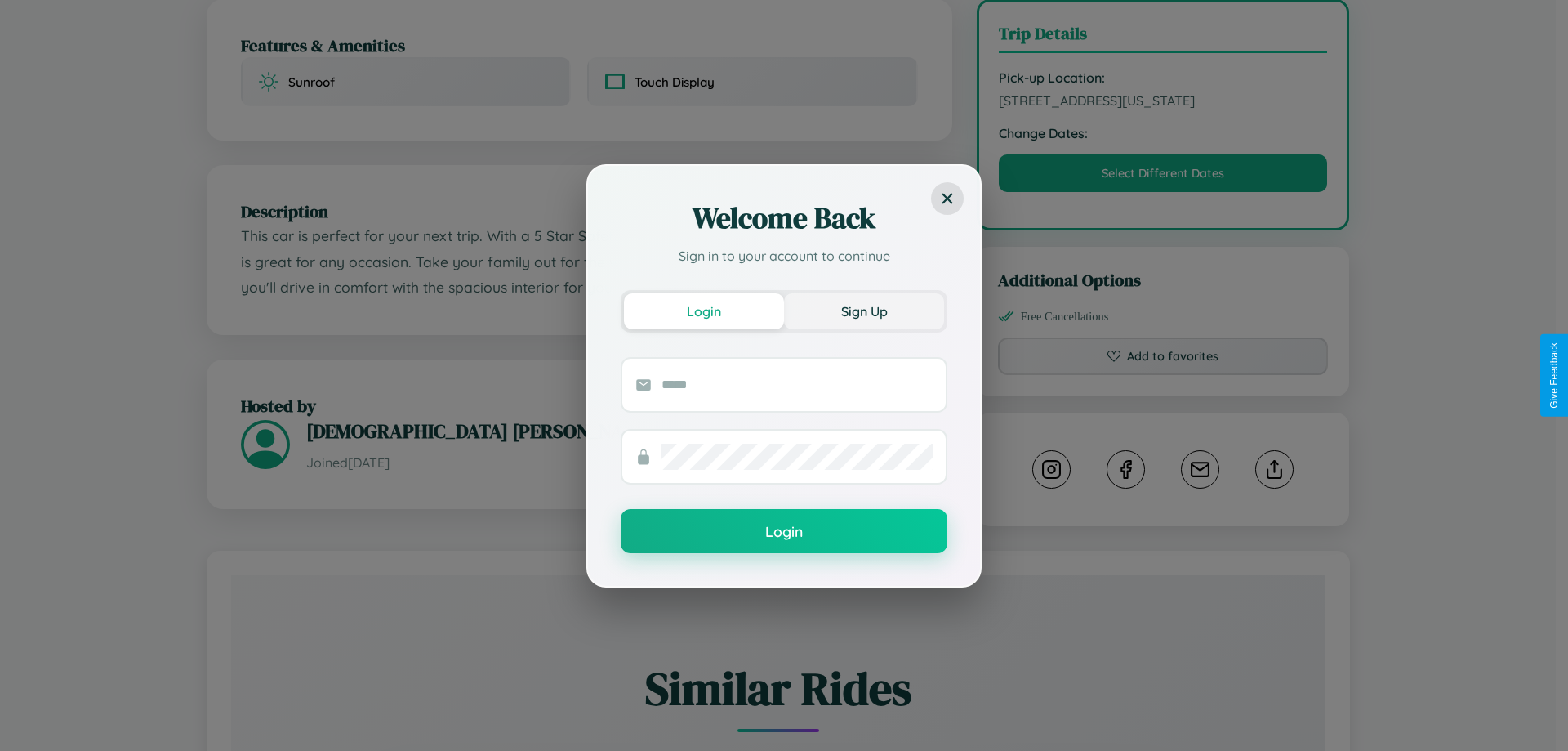
click at [864, 311] on button "Sign Up" at bounding box center [864, 311] width 161 height 36
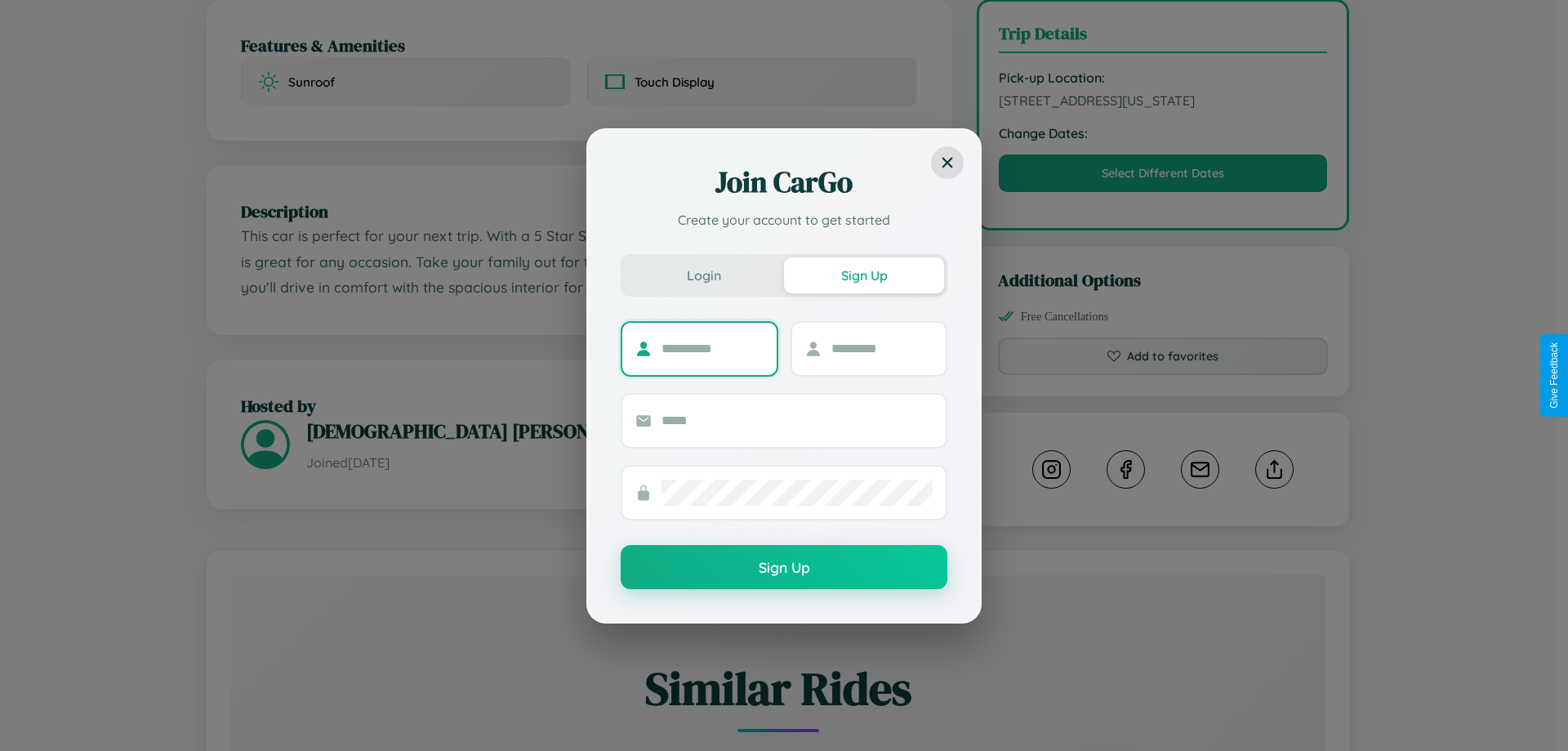
click at [712, 348] on input "text" at bounding box center [712, 348] width 102 height 26
type input "*******"
click at [882, 348] on input "text" at bounding box center [883, 348] width 102 height 26
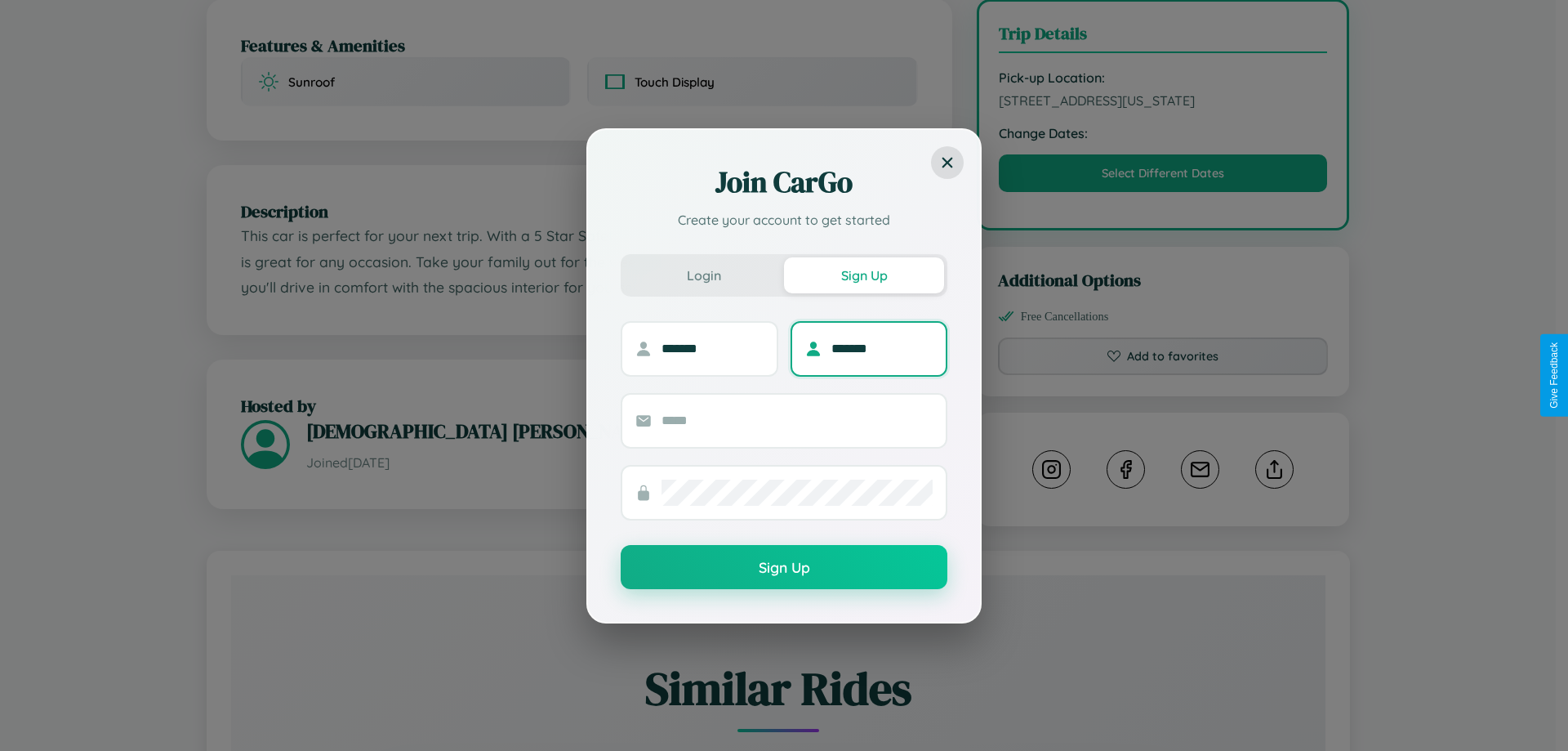
type input "*******"
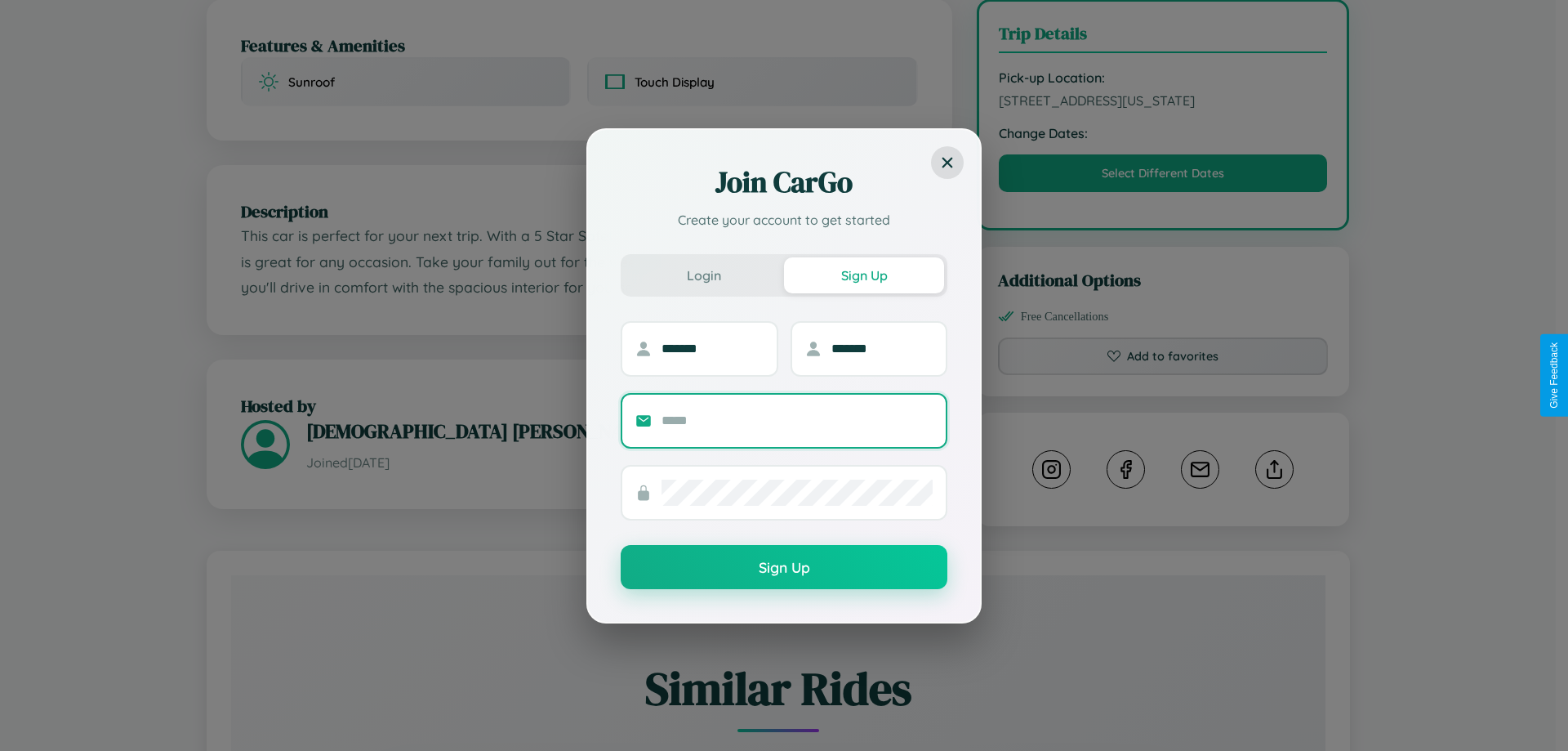
click at [797, 420] on input "text" at bounding box center [797, 420] width 271 height 26
type input "**********"
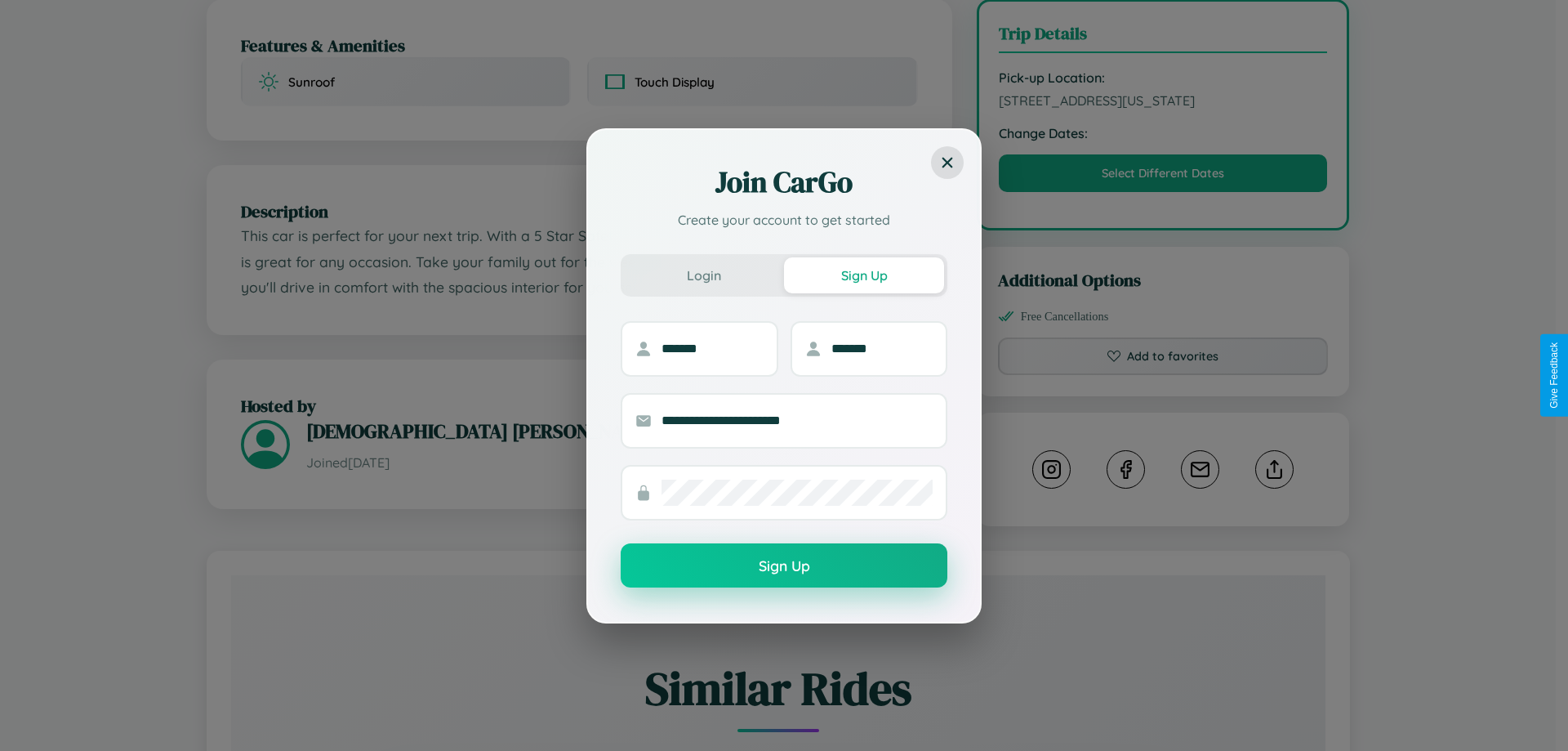
click at [784, 566] on button "Sign Up" at bounding box center [784, 565] width 327 height 44
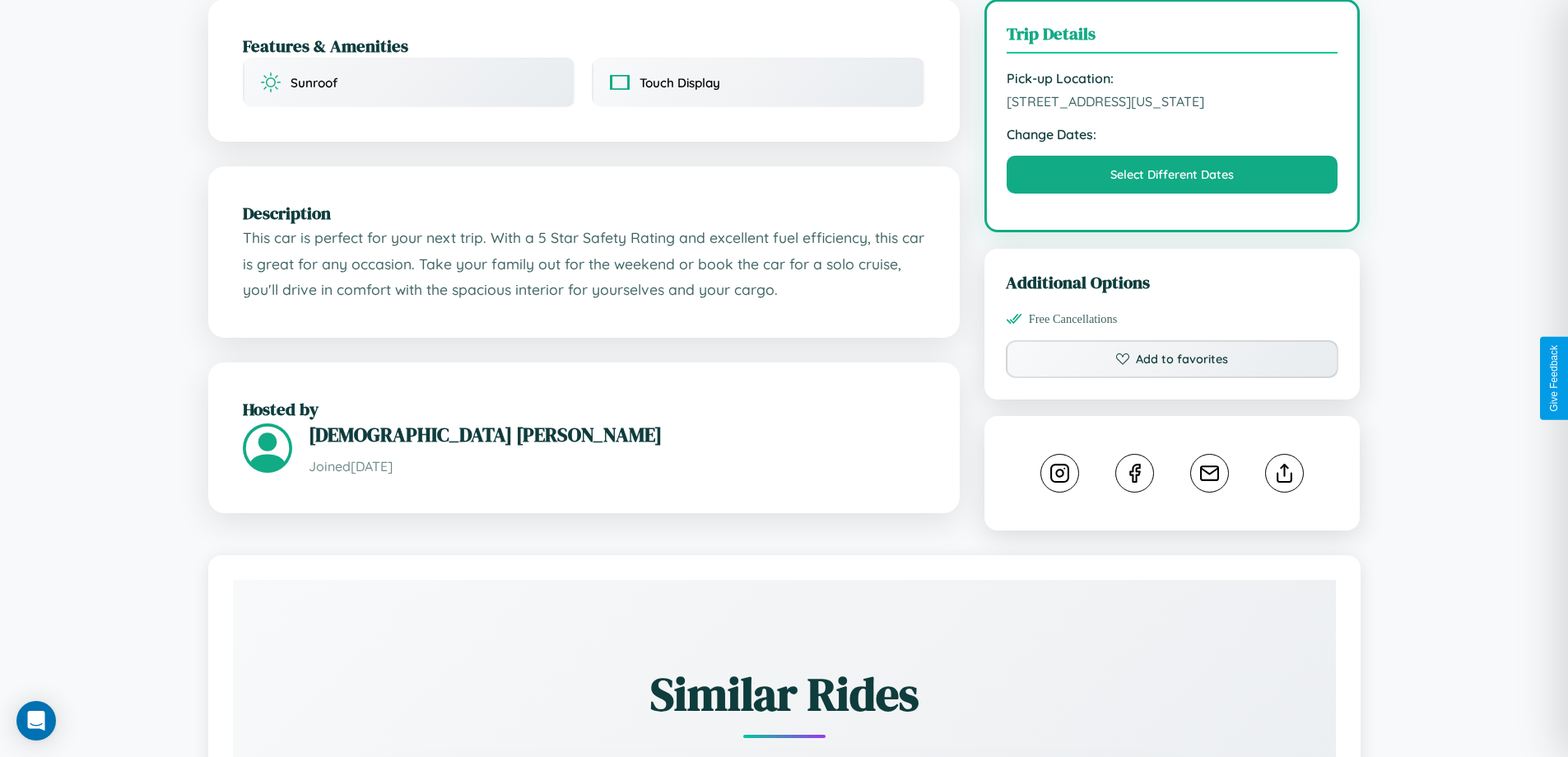
scroll to position [0, 0]
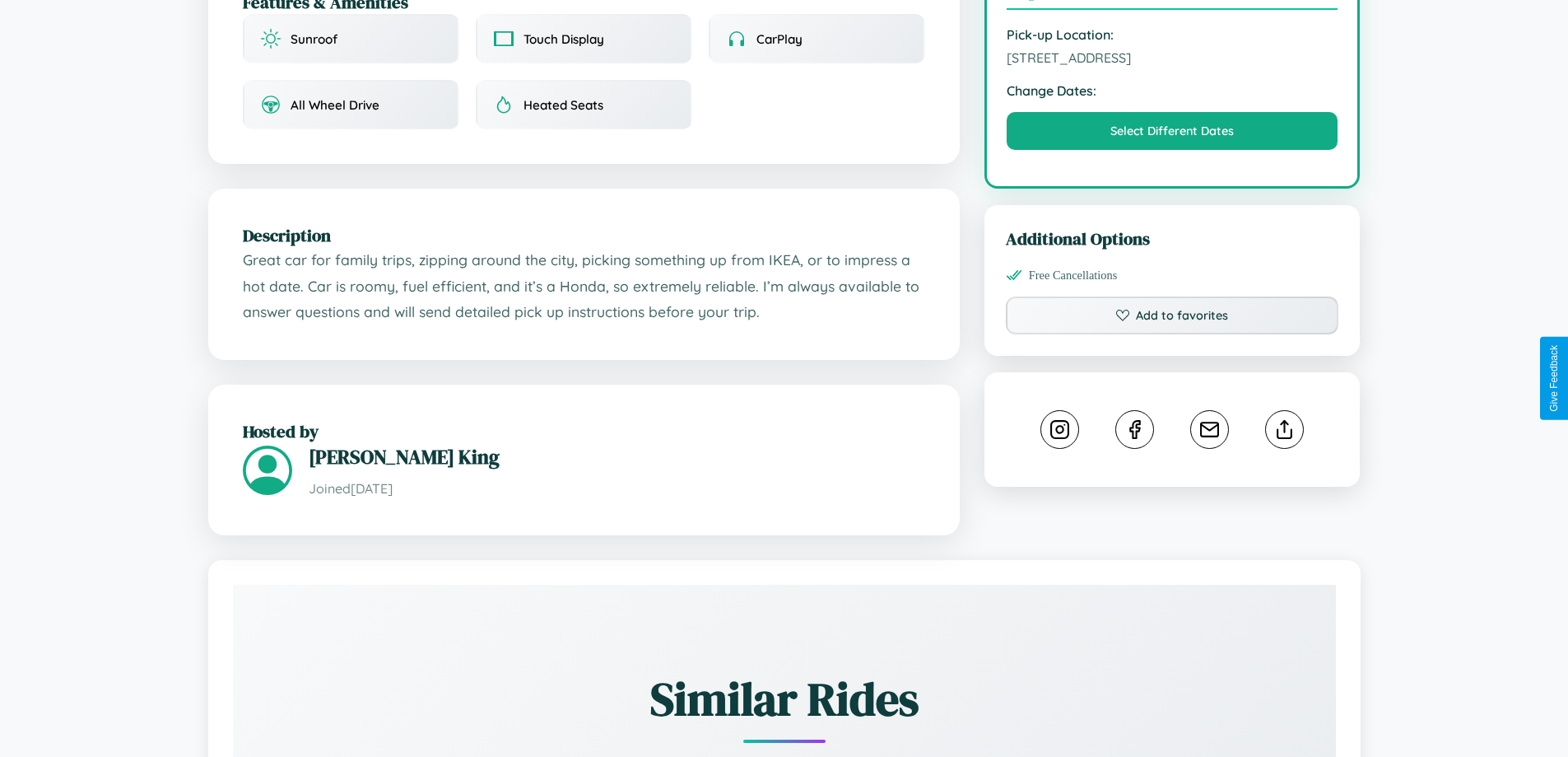
scroll to position [541, 0]
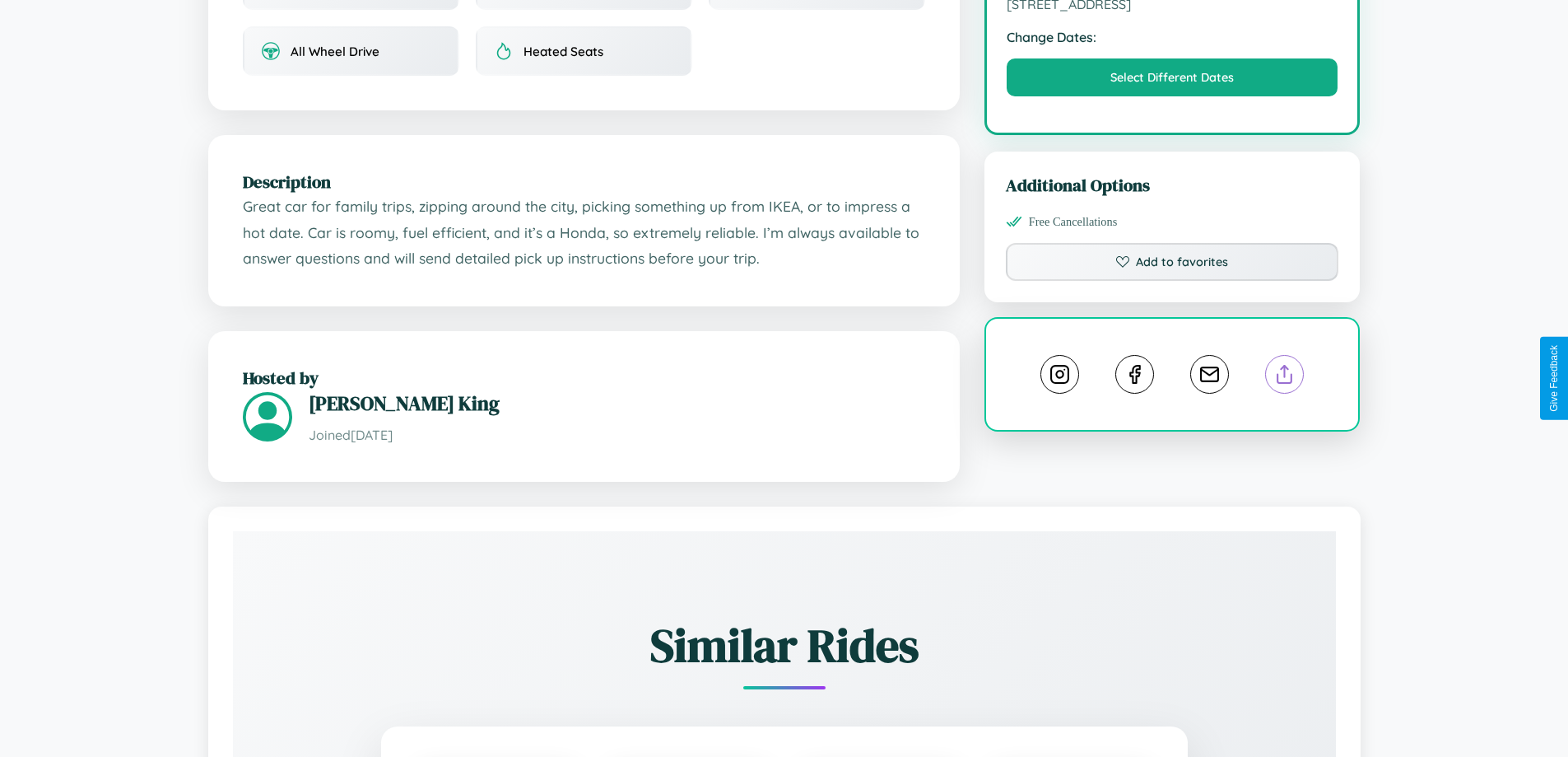
click at [1285, 377] on line at bounding box center [1285, 371] width 0 height 12
